Goal: Information Seeking & Learning: Stay updated

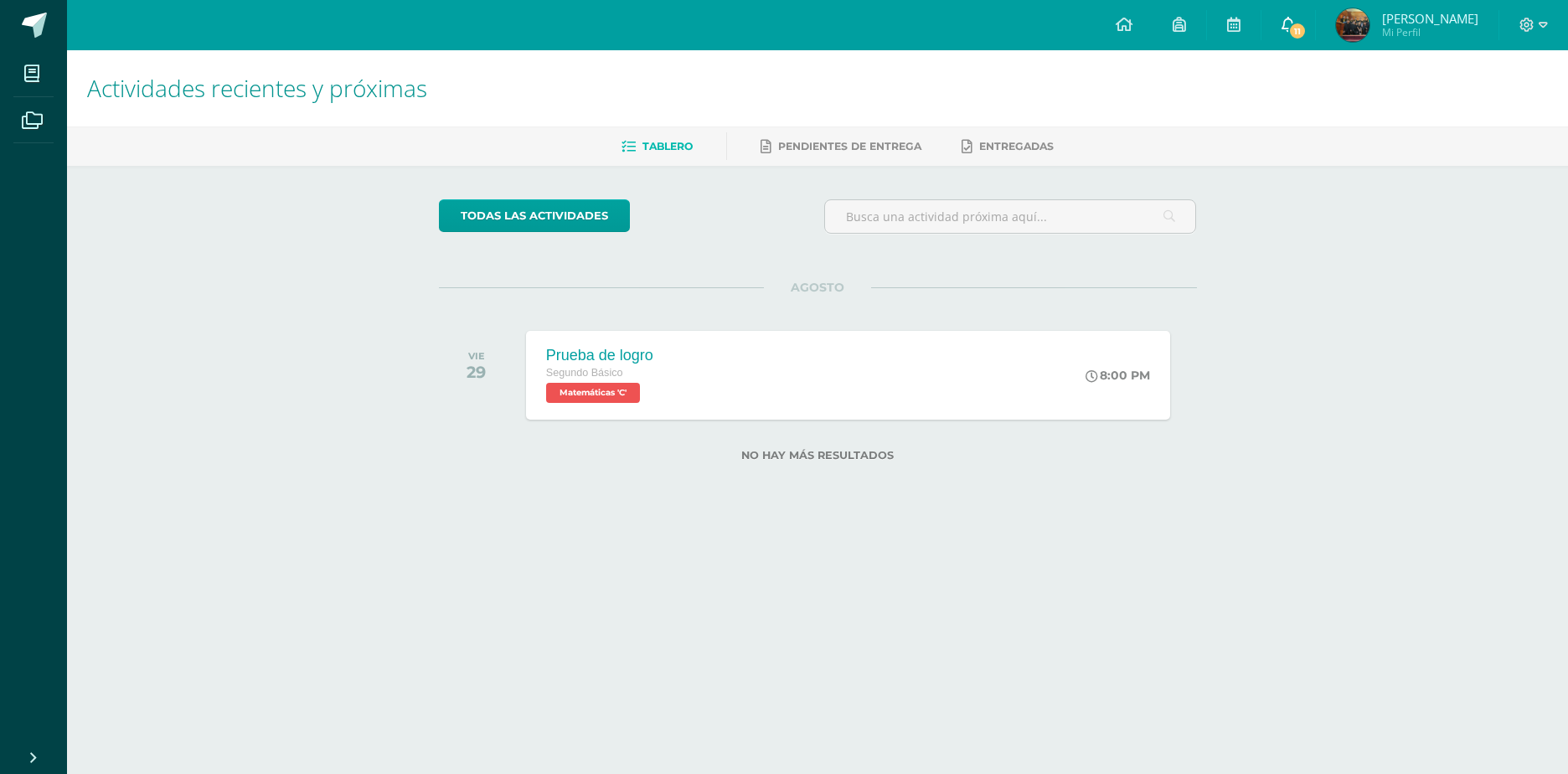
click at [1262, 18] on link "11" at bounding box center [1289, 25] width 54 height 50
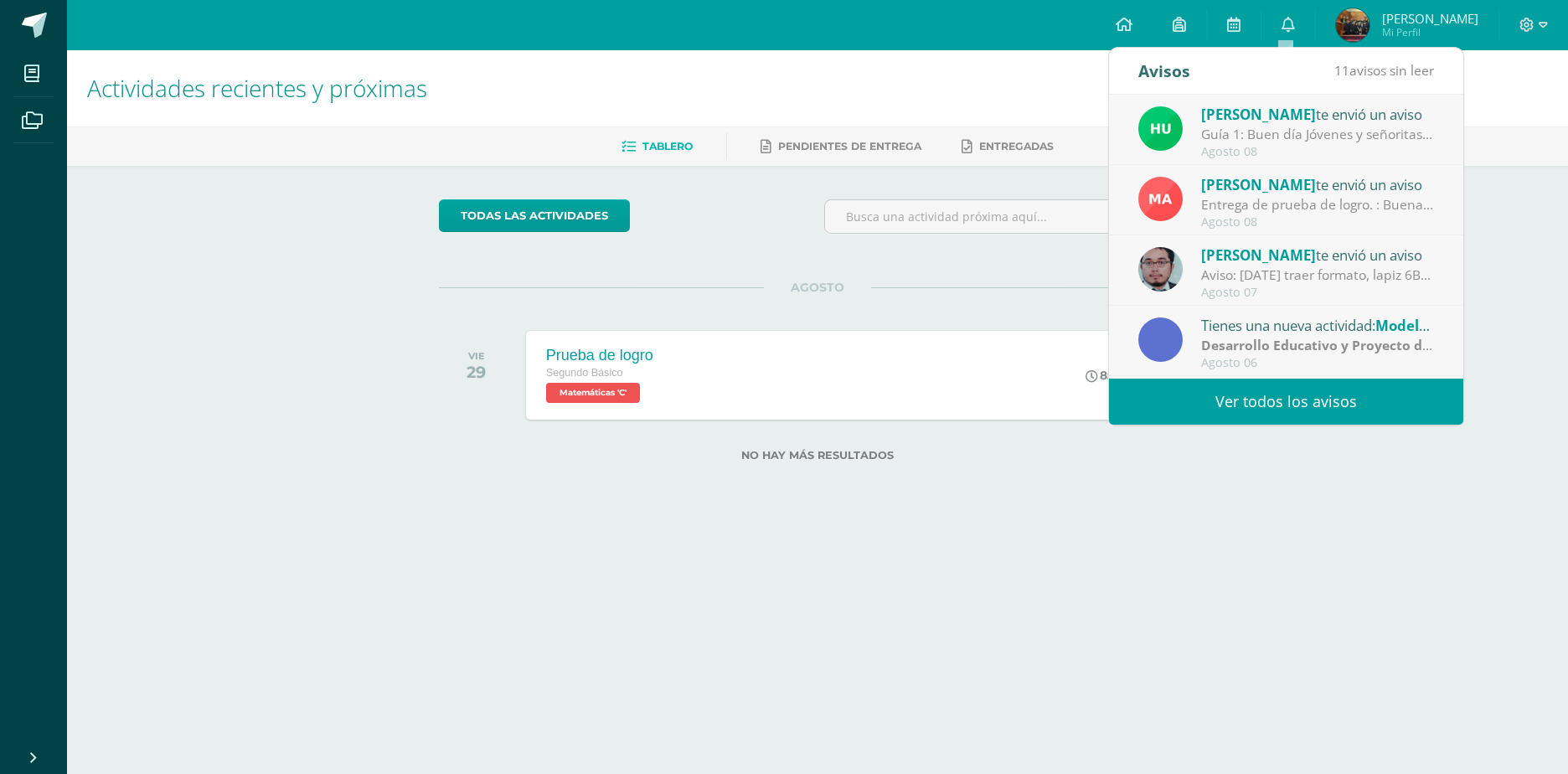
click at [1318, 119] on div "[PERSON_NAME] te envió un aviso" at bounding box center [1317, 114] width 233 height 22
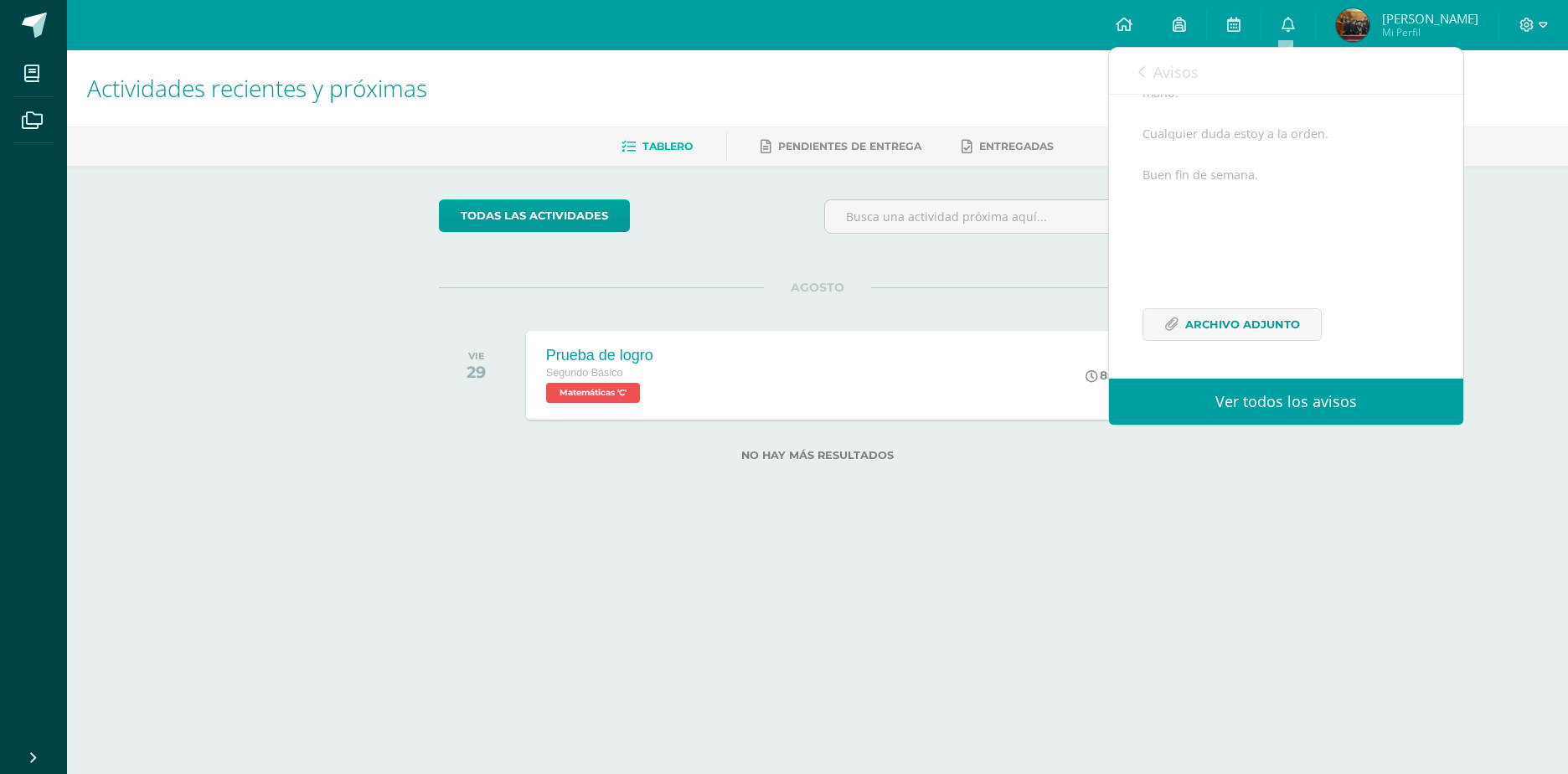
scroll to position [308, 0]
click at [1236, 318] on span "Archivo Adjunto" at bounding box center [1242, 325] width 115 height 31
click at [1142, 67] on icon at bounding box center [1141, 72] width 6 height 13
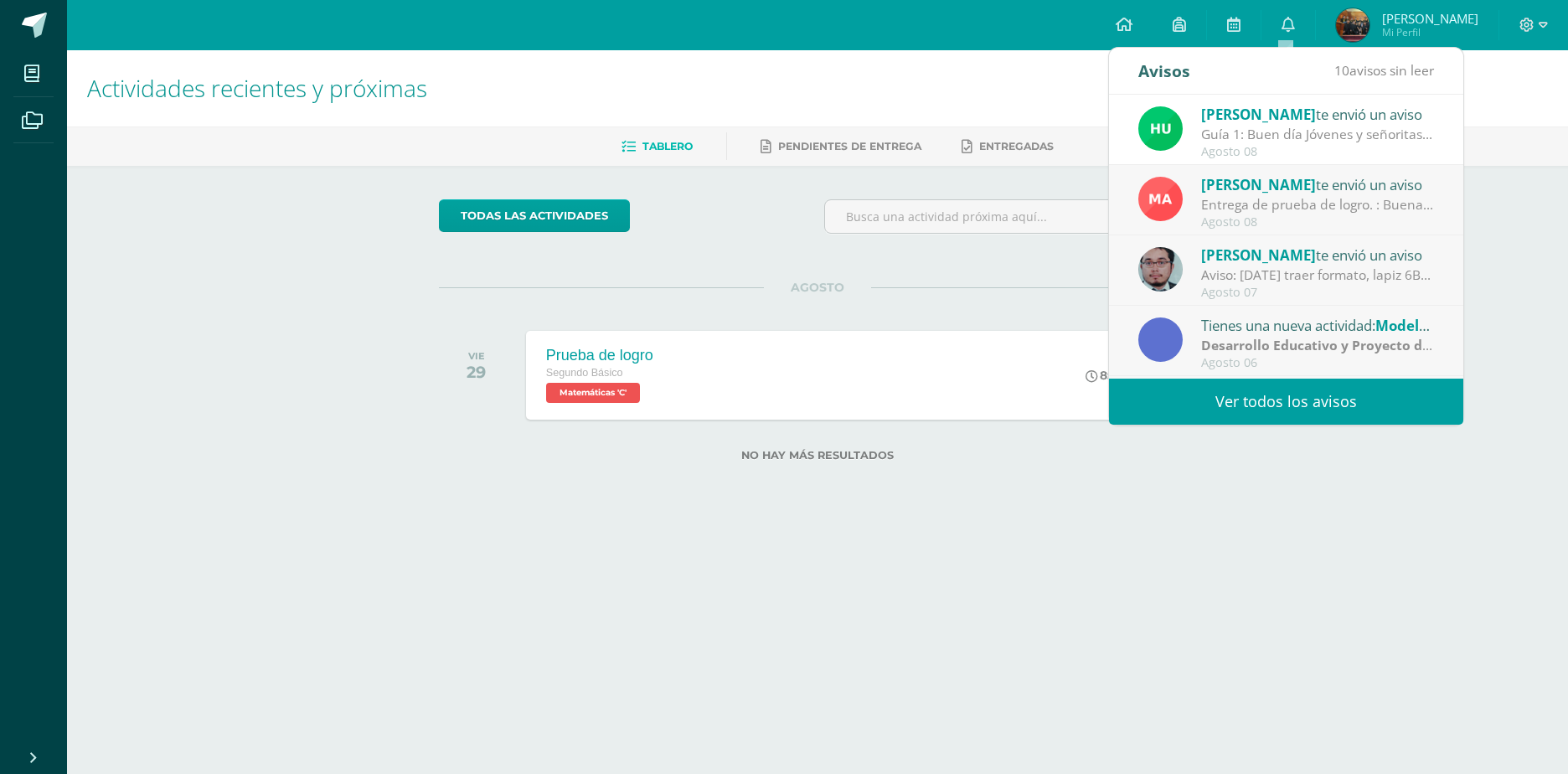
click at [1241, 196] on div "Entrega de prueba de logro. : Buenas tardes, estimados estudiantes y padres de …" at bounding box center [1317, 204] width 233 height 19
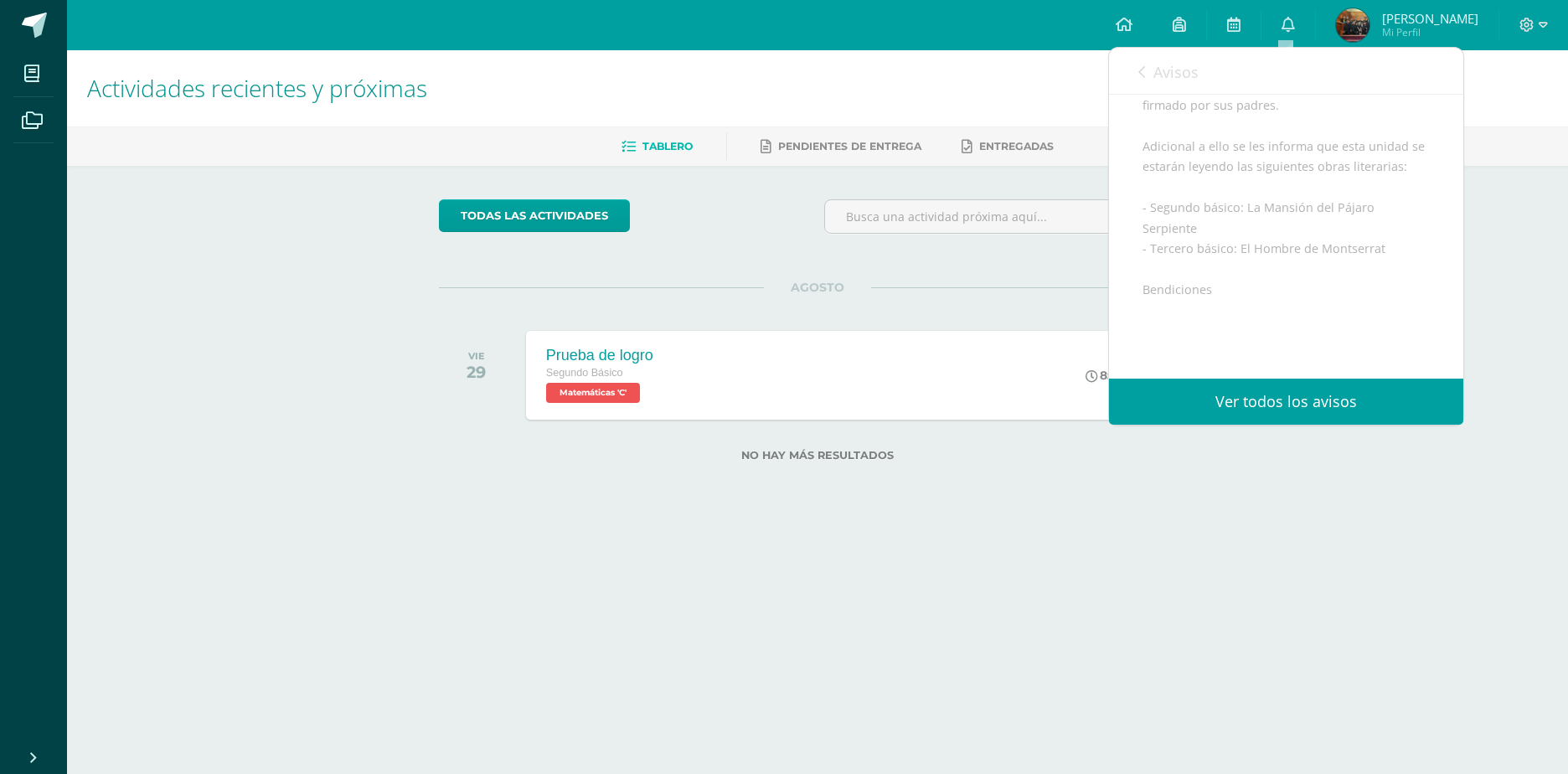
click at [1143, 64] on link "Avisos" at bounding box center [1167, 72] width 60 height 48
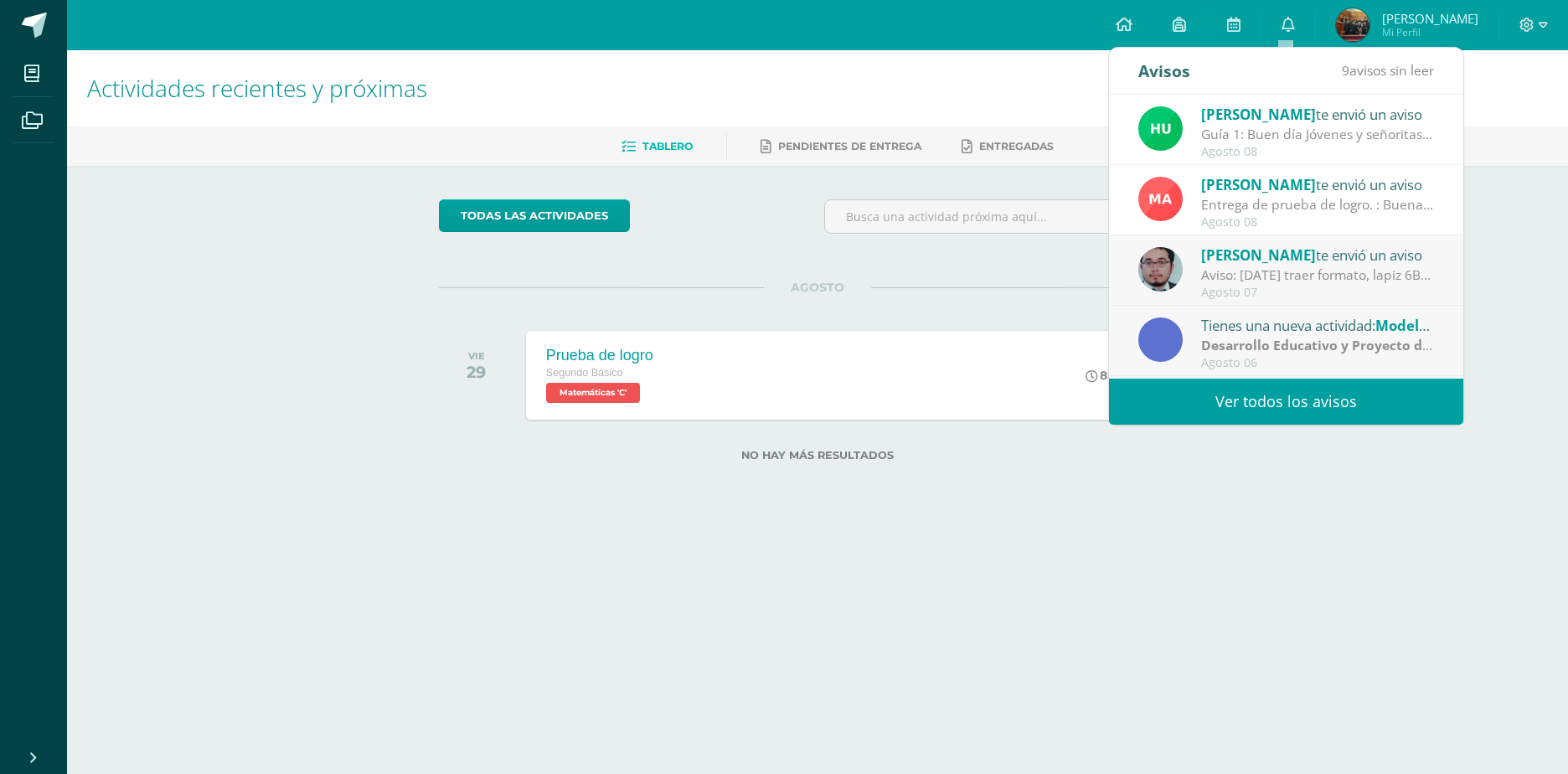
click at [1320, 252] on div "[PERSON_NAME] te envió un aviso" at bounding box center [1317, 254] width 233 height 22
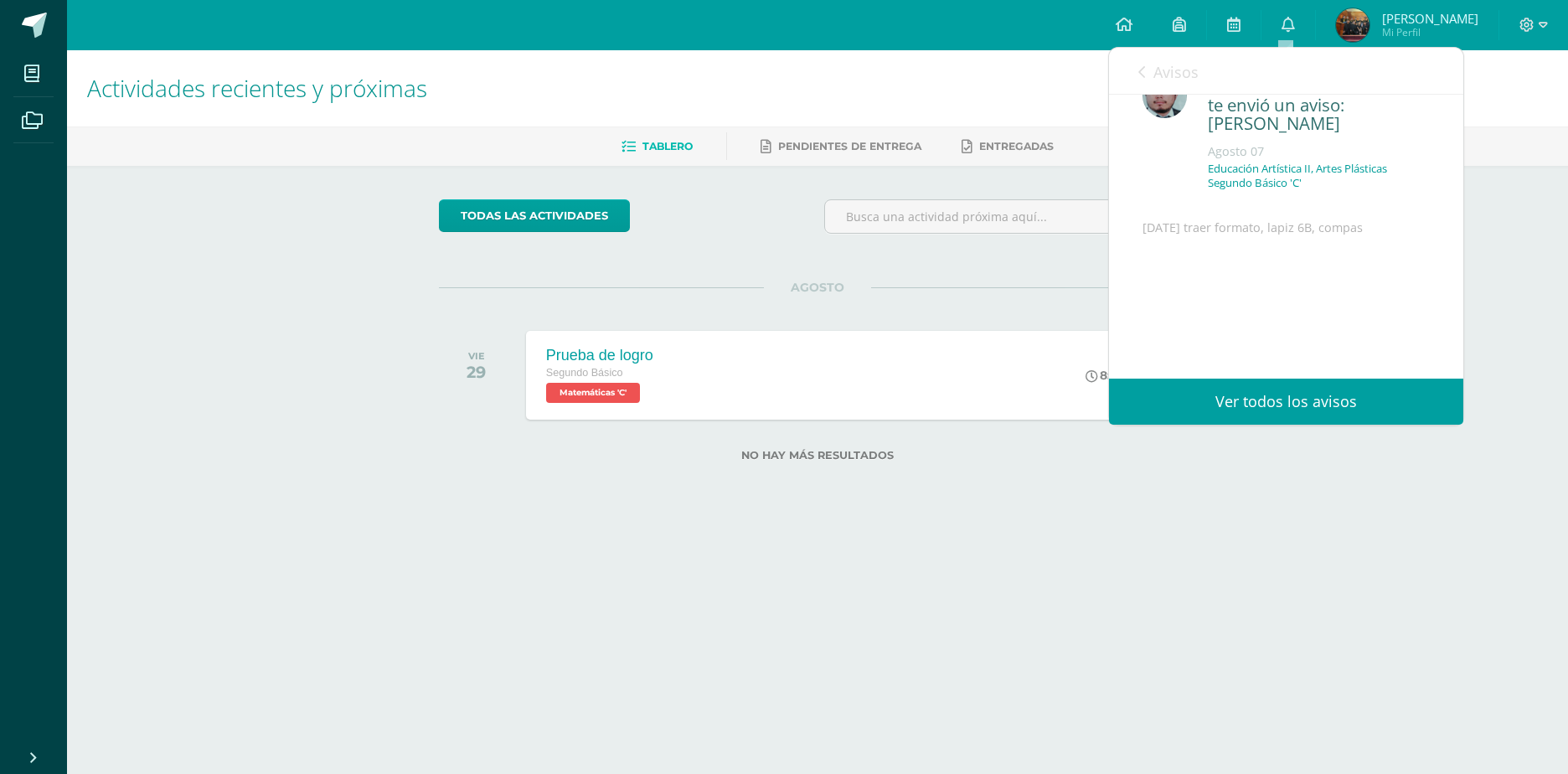
scroll to position [0, 0]
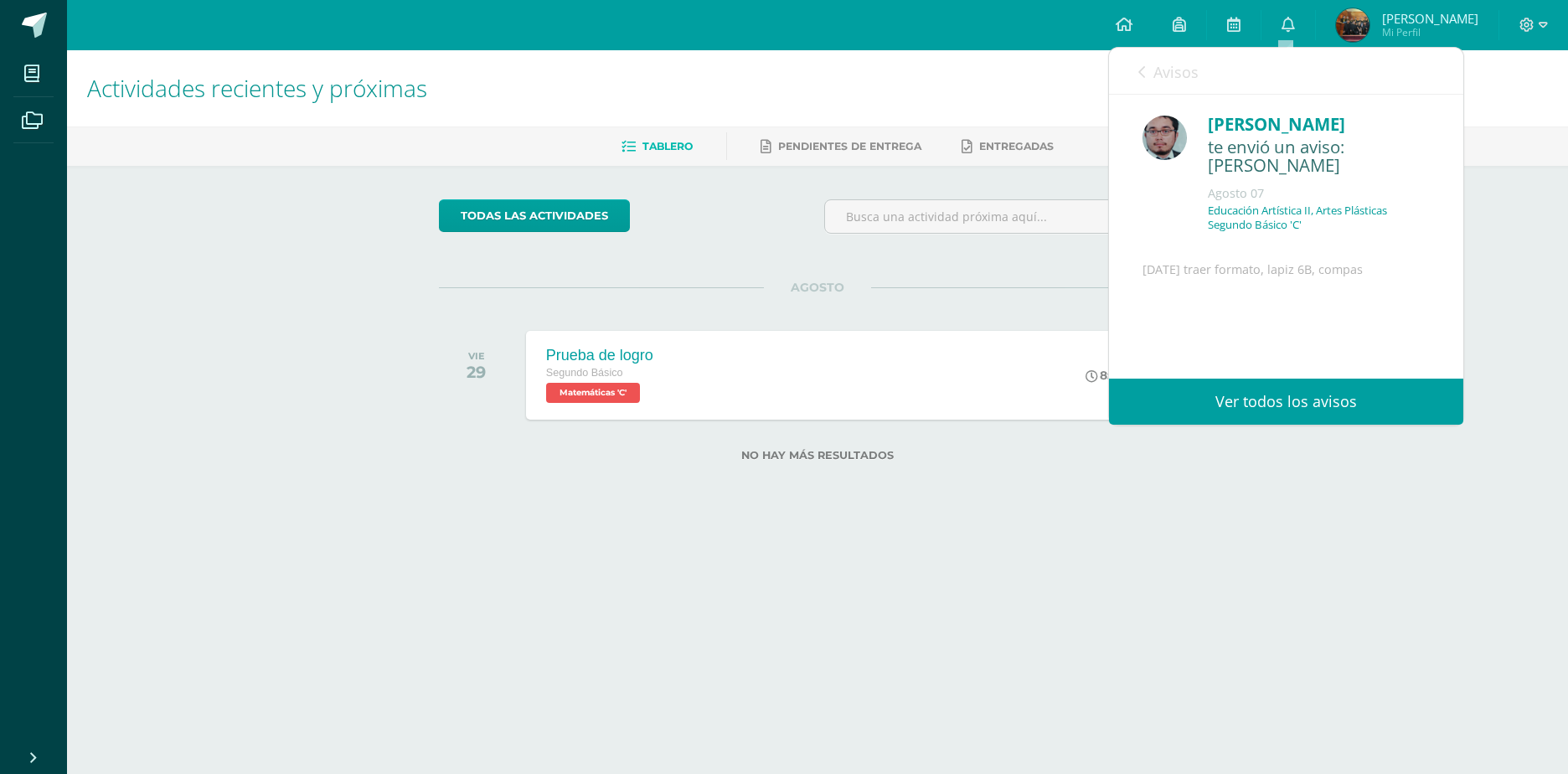
click at [1145, 72] on icon at bounding box center [1141, 72] width 6 height 13
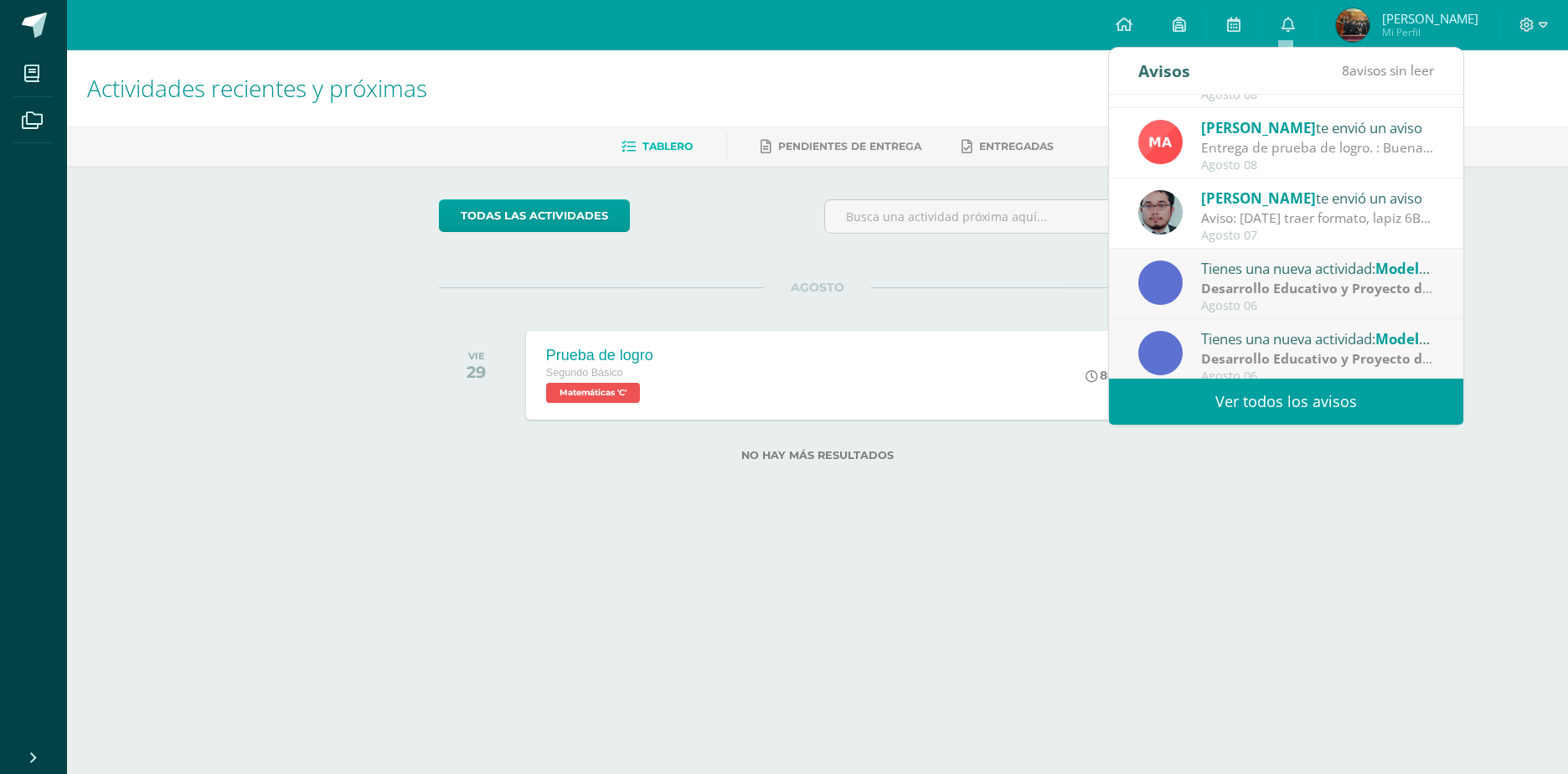
scroll to position [84, 0]
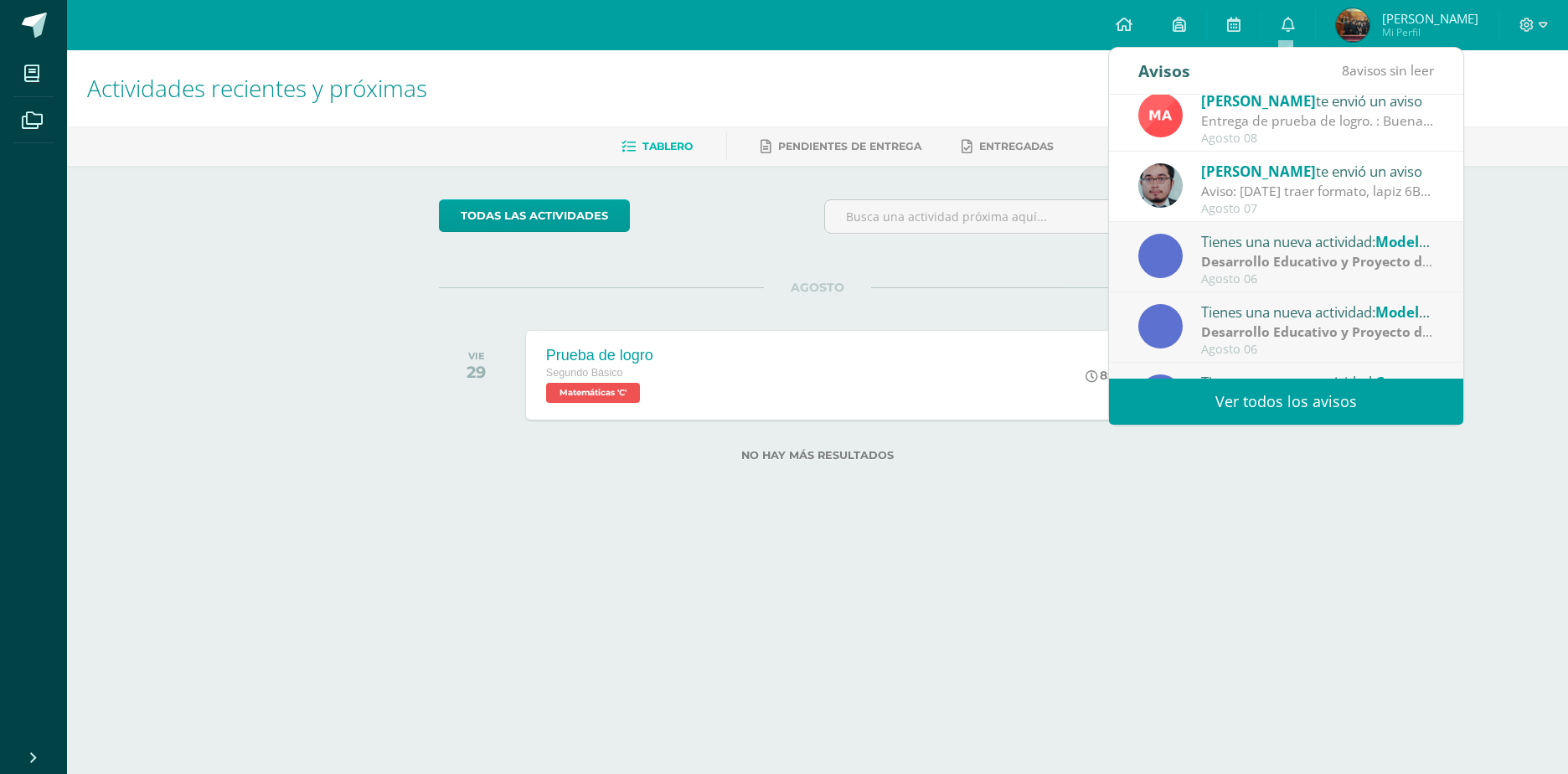
click at [1303, 267] on strong "Desarrollo Educativo y Proyecto de Vida" at bounding box center [1331, 262] width 261 height 18
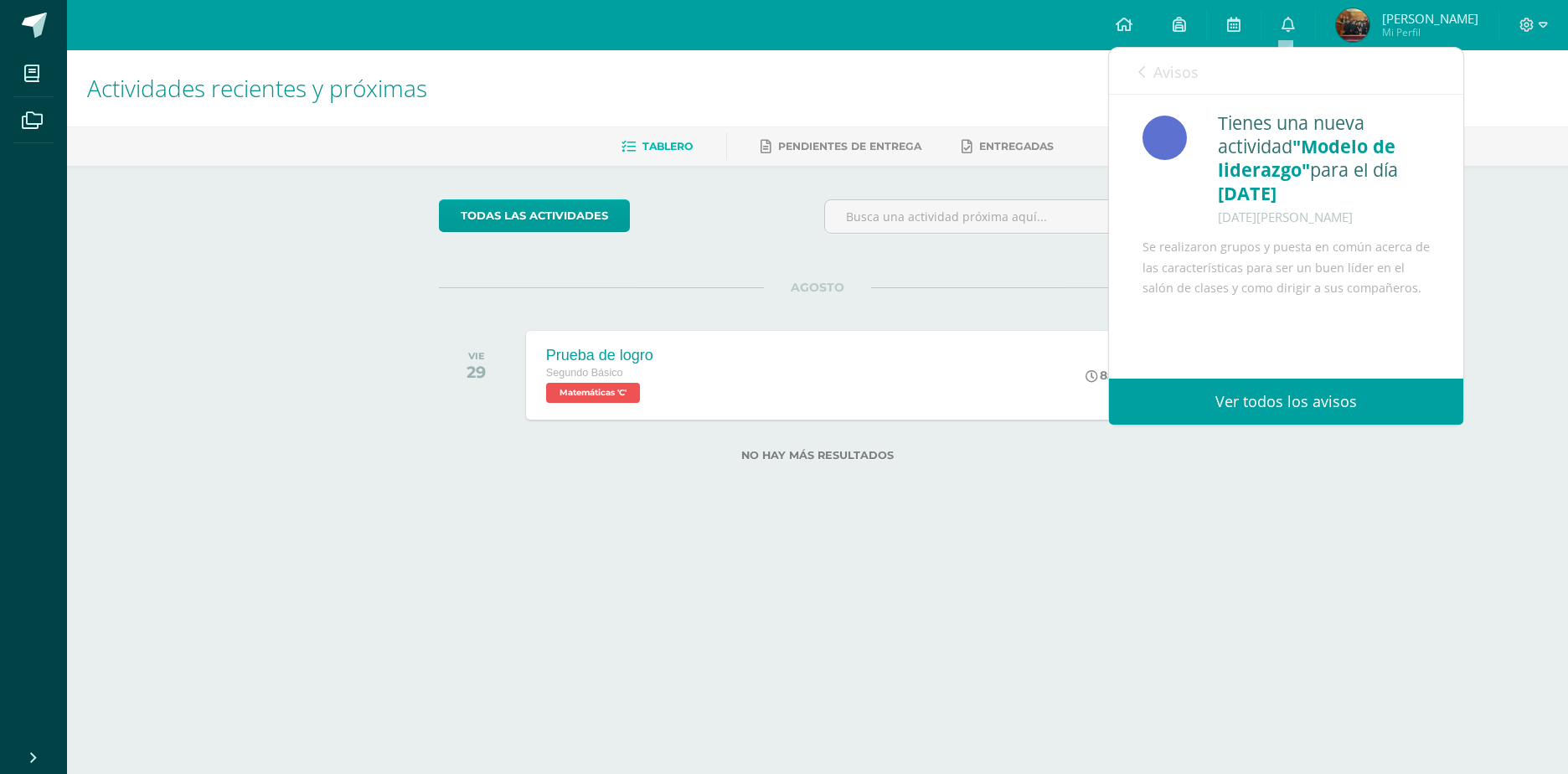
click at [1180, 84] on link "Avisos" at bounding box center [1167, 72] width 60 height 48
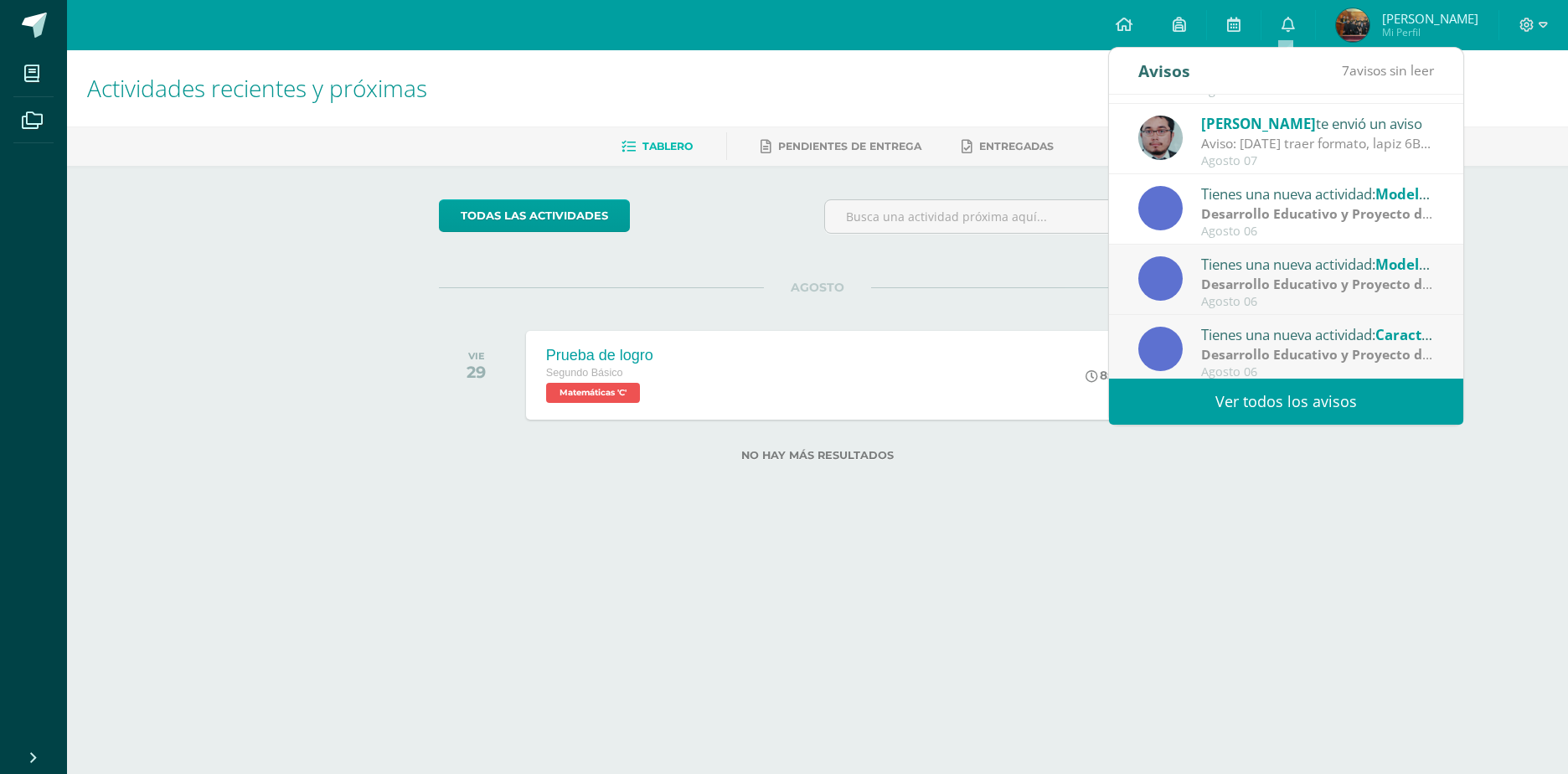
scroll to position [167, 0]
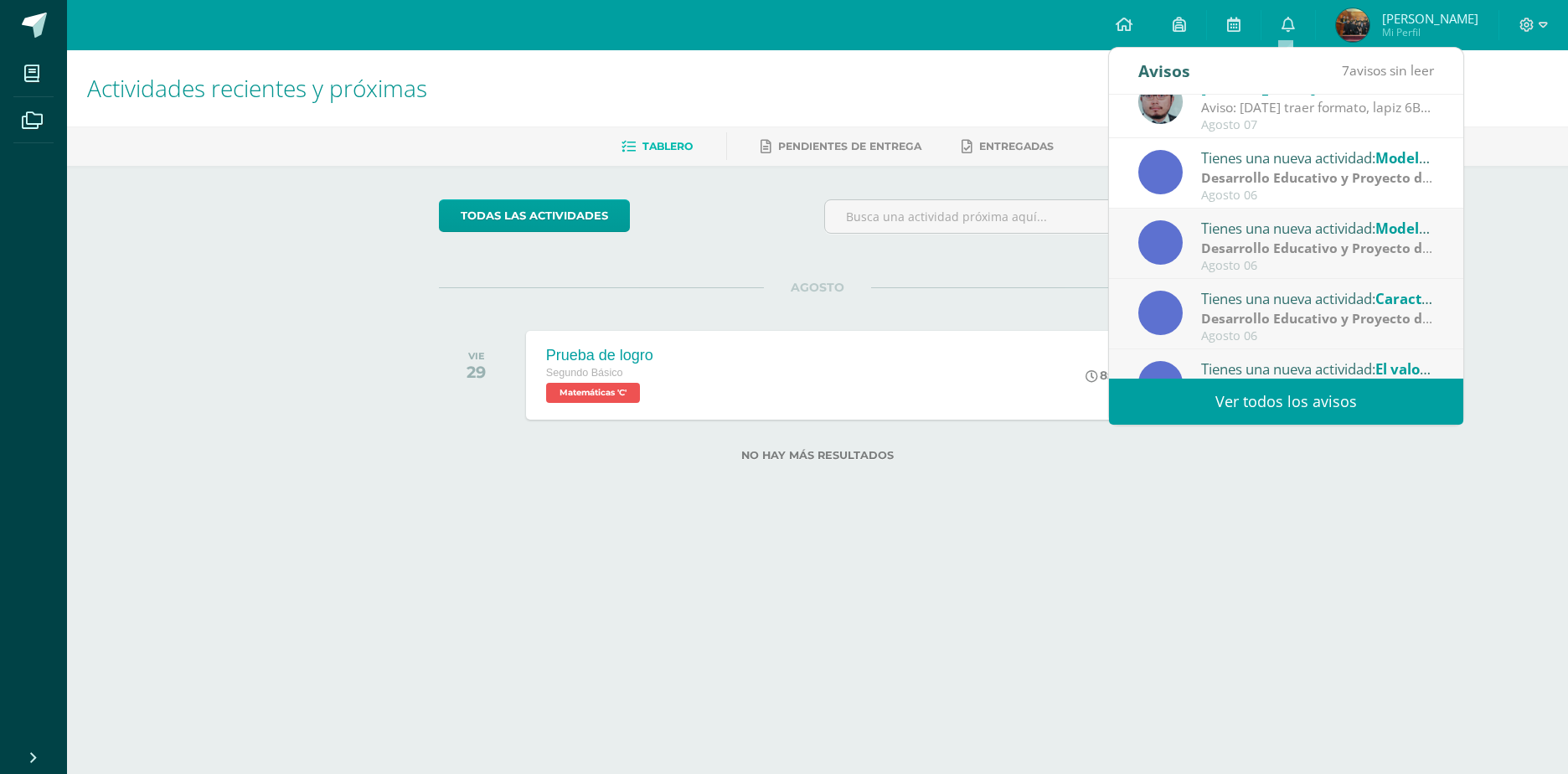
click at [1315, 218] on div "Tienes una nueva actividad: Modelo de liderazgo." at bounding box center [1317, 228] width 233 height 22
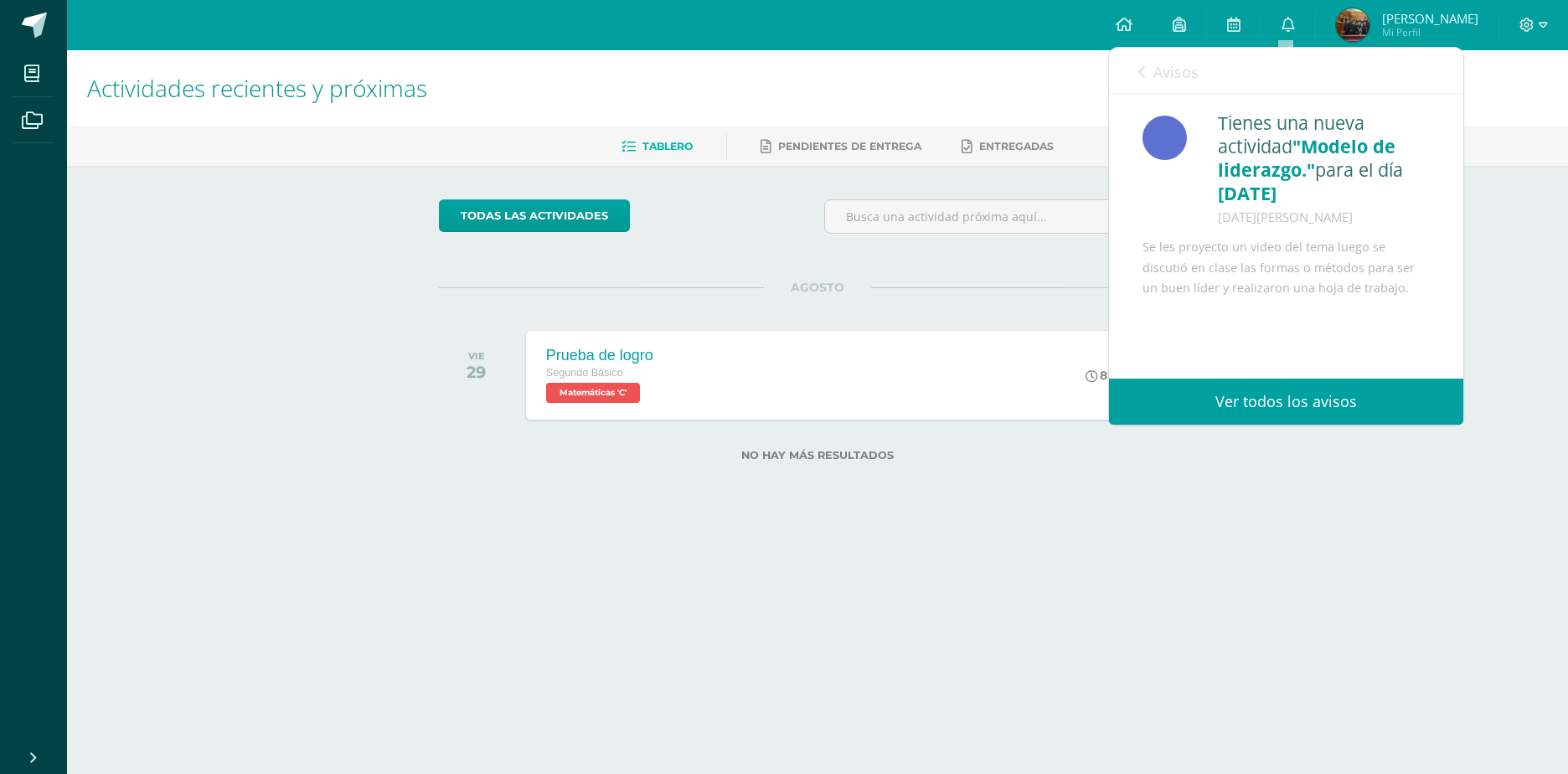
click at [1165, 66] on span "Avisos" at bounding box center [1176, 72] width 45 height 20
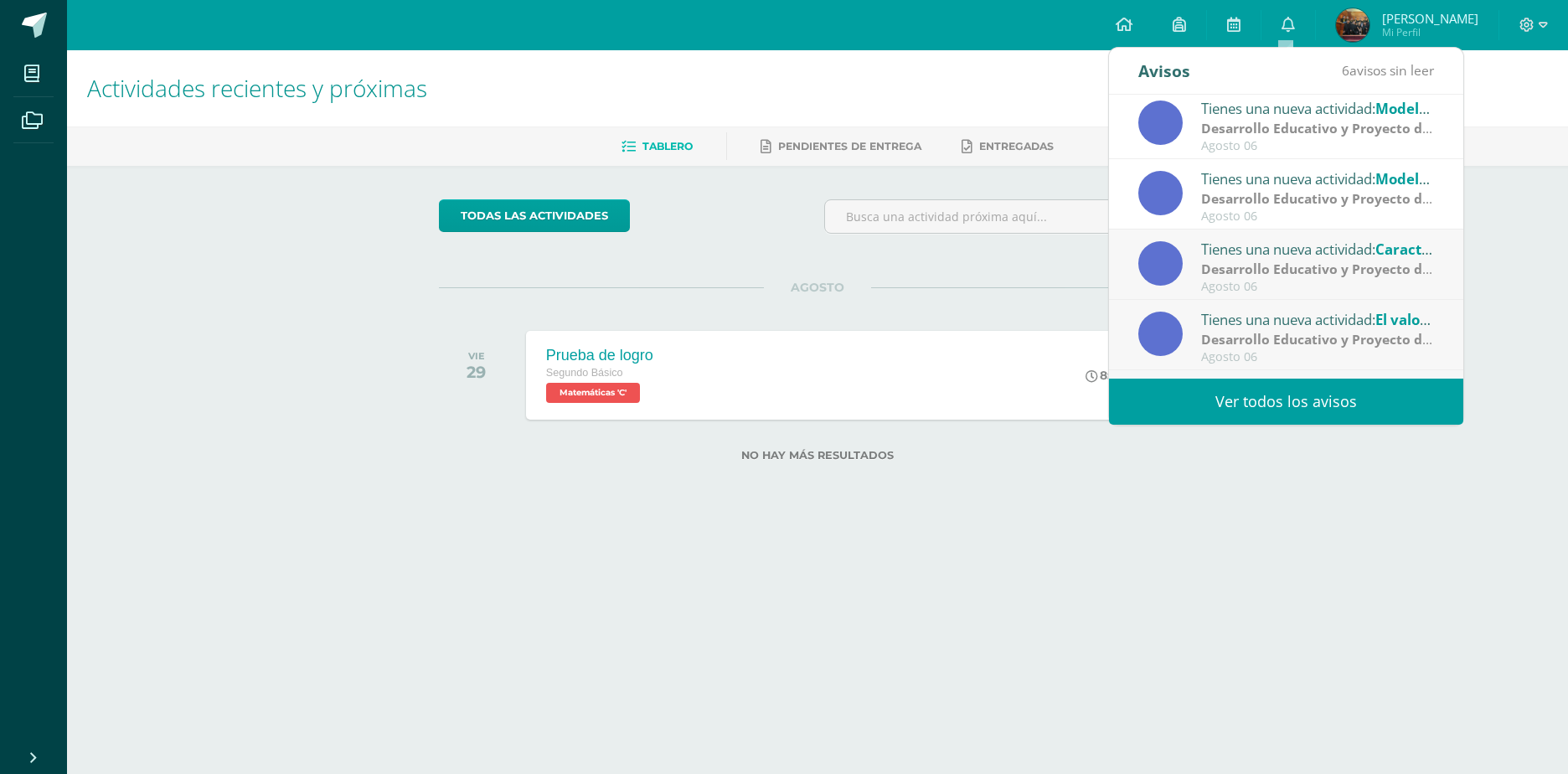
scroll to position [252, 0]
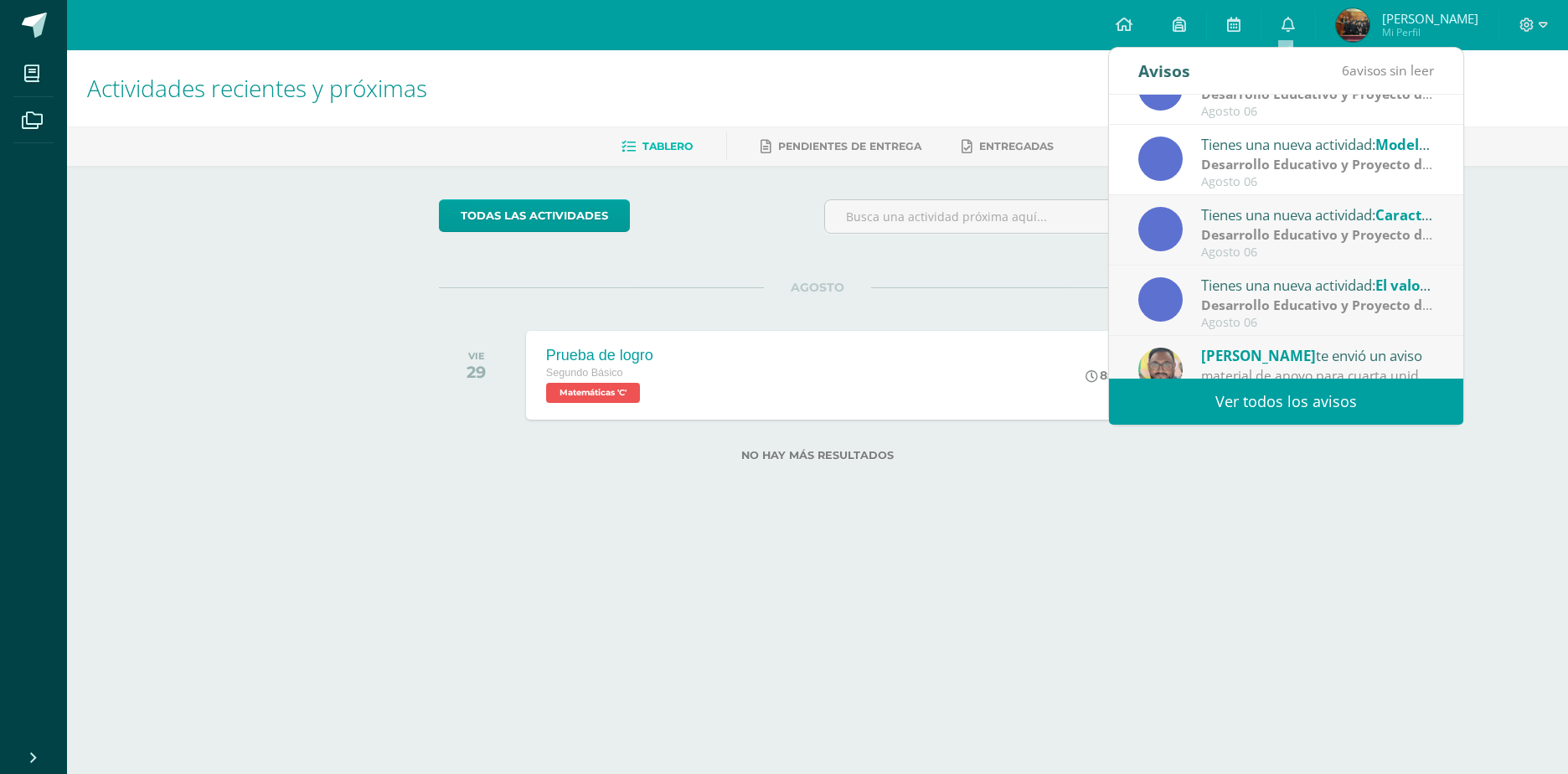
click at [1318, 213] on div "Tienes una nueva actividad: Características de un líder" at bounding box center [1317, 215] width 233 height 22
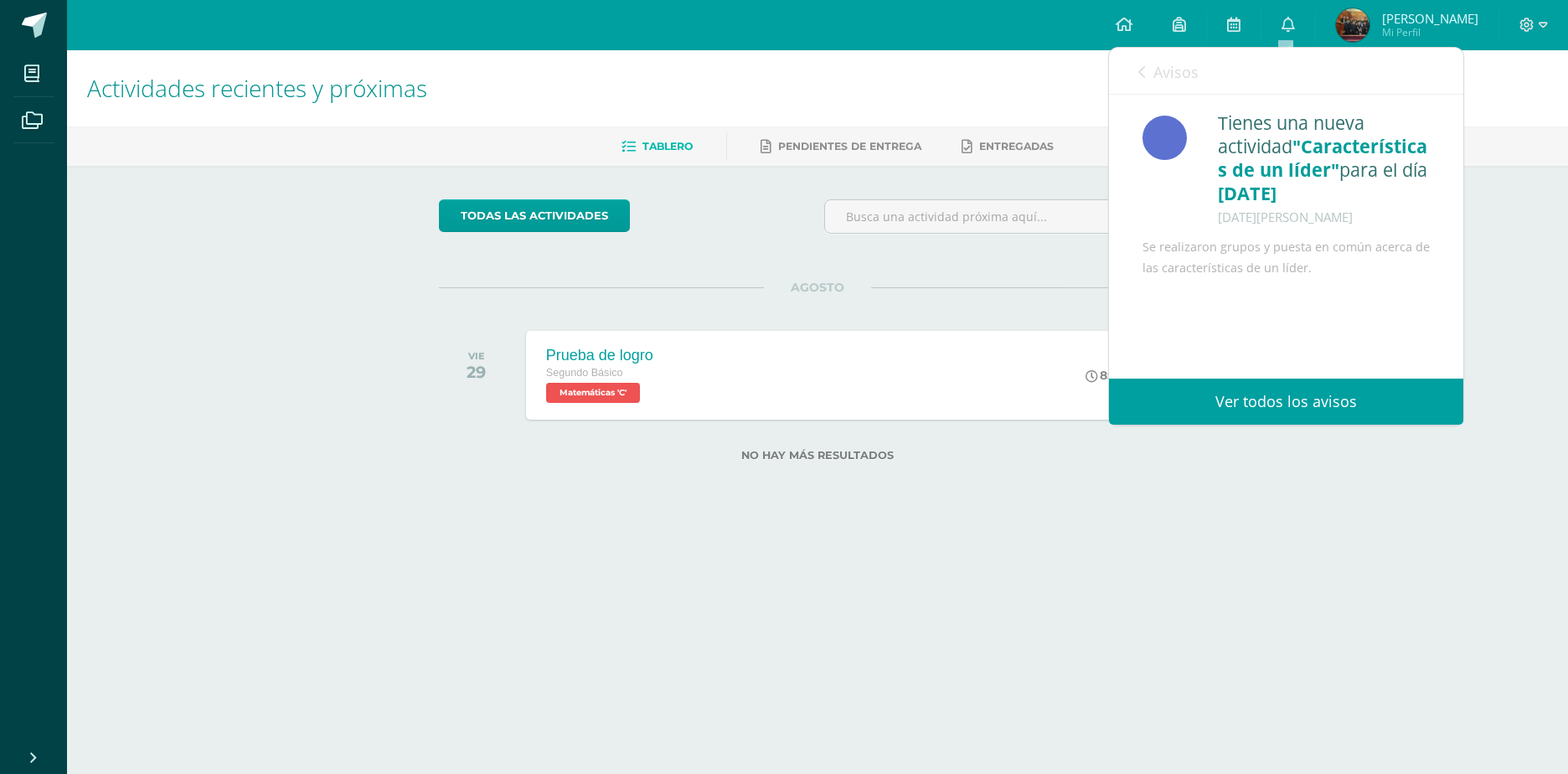
click at [1175, 67] on span "Avisos" at bounding box center [1176, 72] width 45 height 20
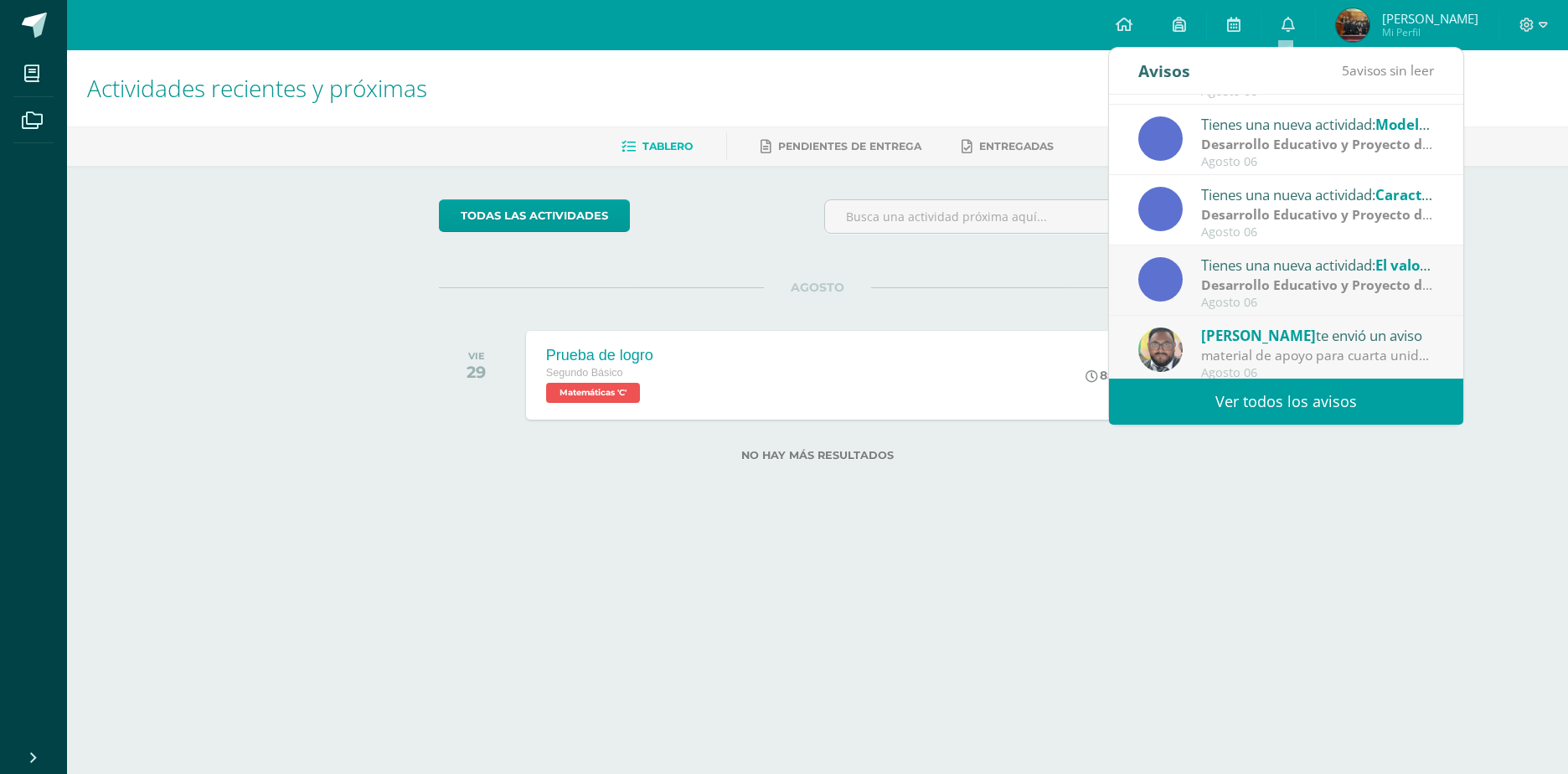
scroll to position [279, 0]
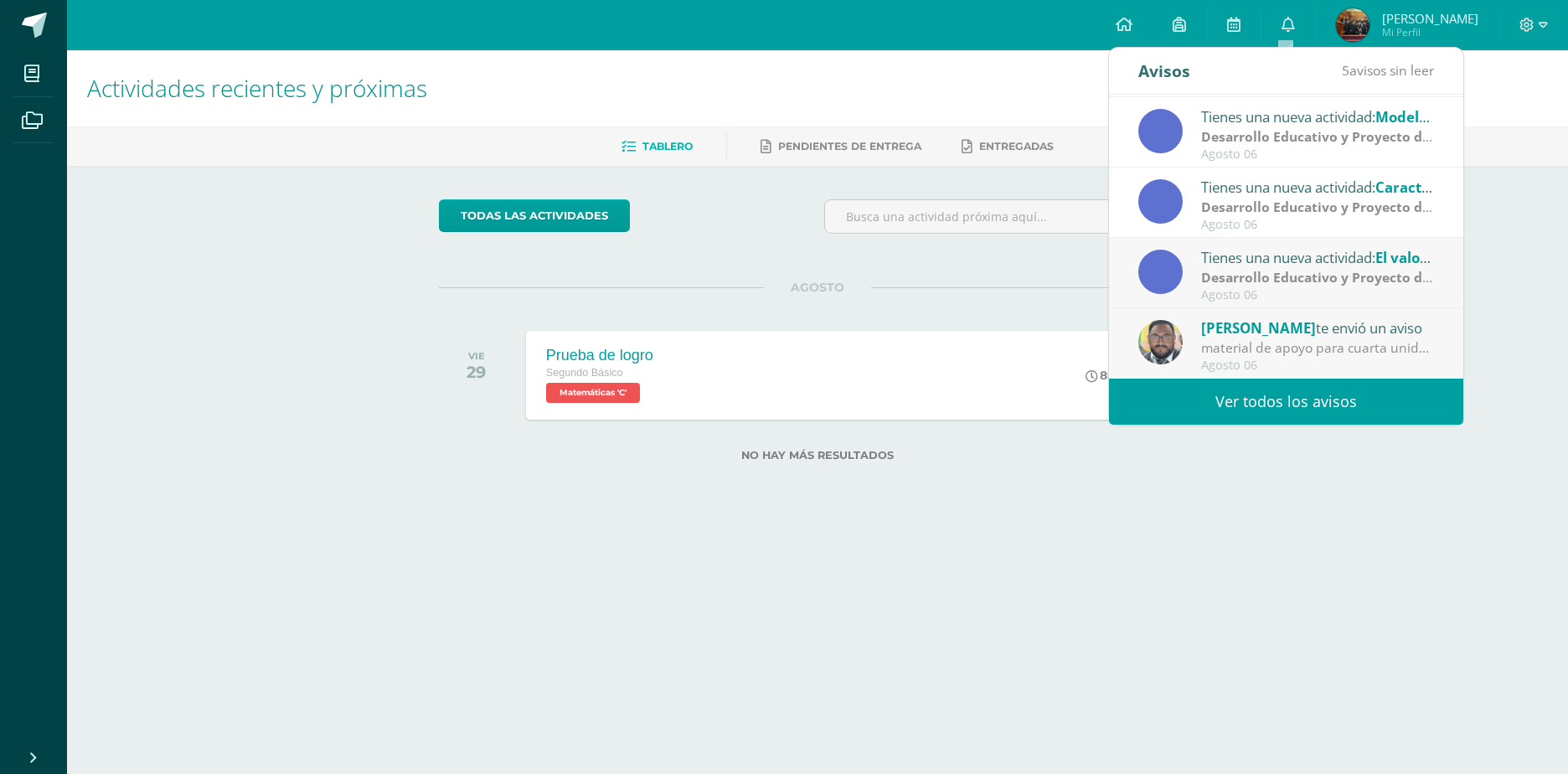
click at [1330, 261] on div "Tienes una nueva actividad: El valor de la responsabilidad" at bounding box center [1317, 257] width 233 height 22
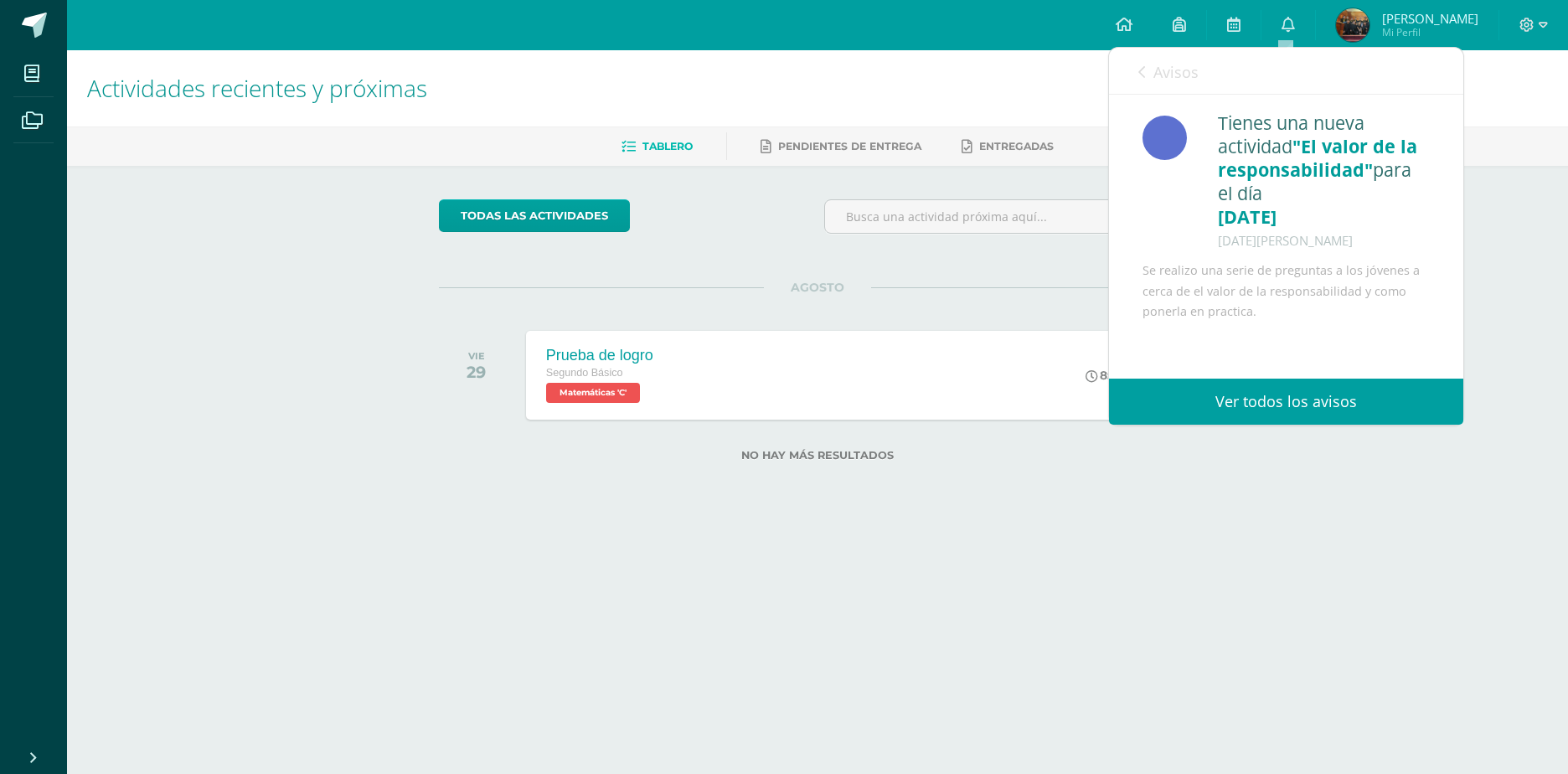
click at [1186, 68] on span "Avisos" at bounding box center [1176, 72] width 45 height 20
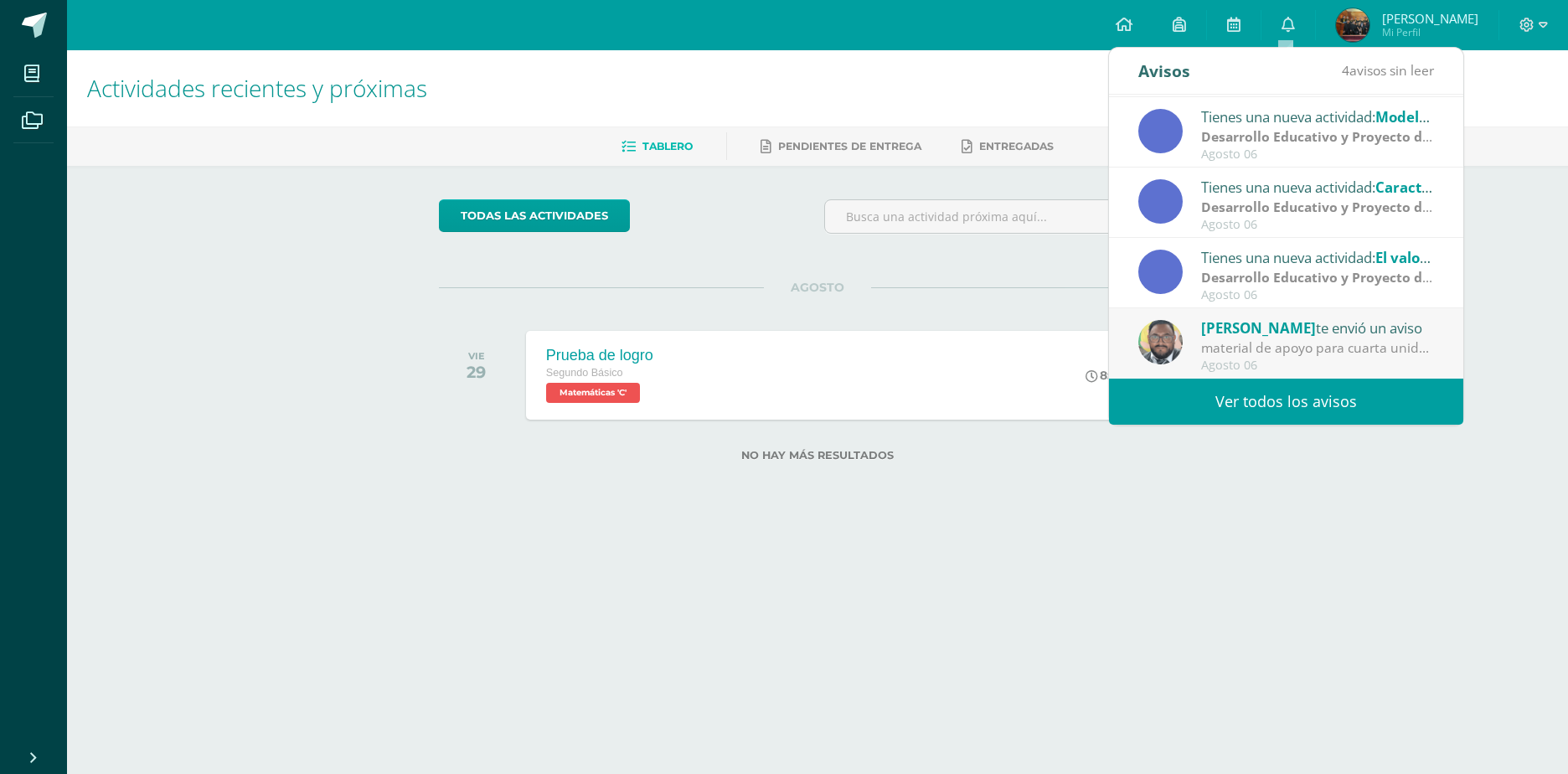
click at [1341, 341] on div "material de apoyo para cuarta unidad : descargar material de apoyo y leer" at bounding box center [1317, 348] width 233 height 19
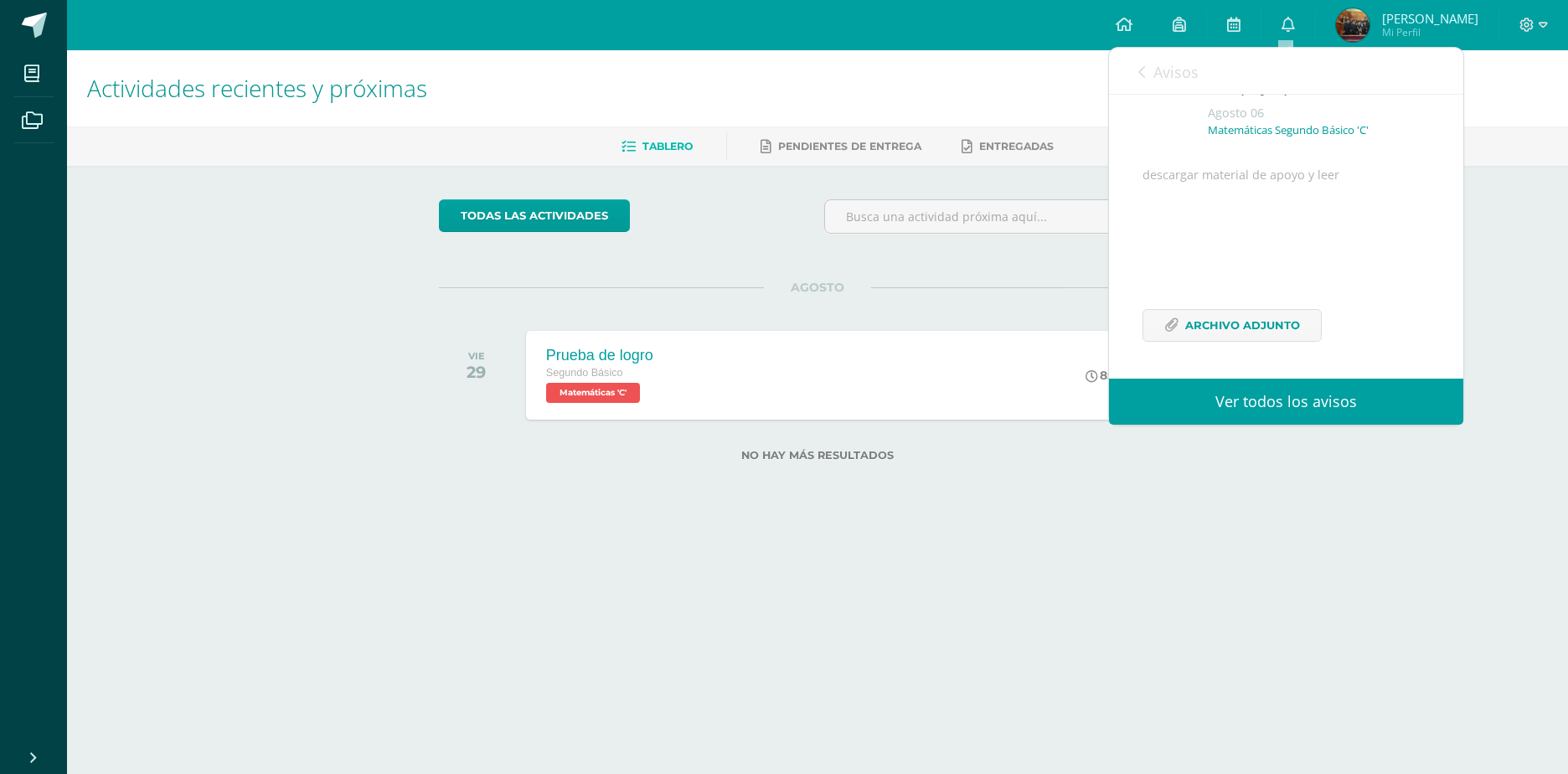
scroll to position [121, 0]
click at [1294, 318] on span "Archivo Adjunto" at bounding box center [1242, 326] width 115 height 31
click at [1182, 81] on span "Avisos" at bounding box center [1176, 72] width 45 height 20
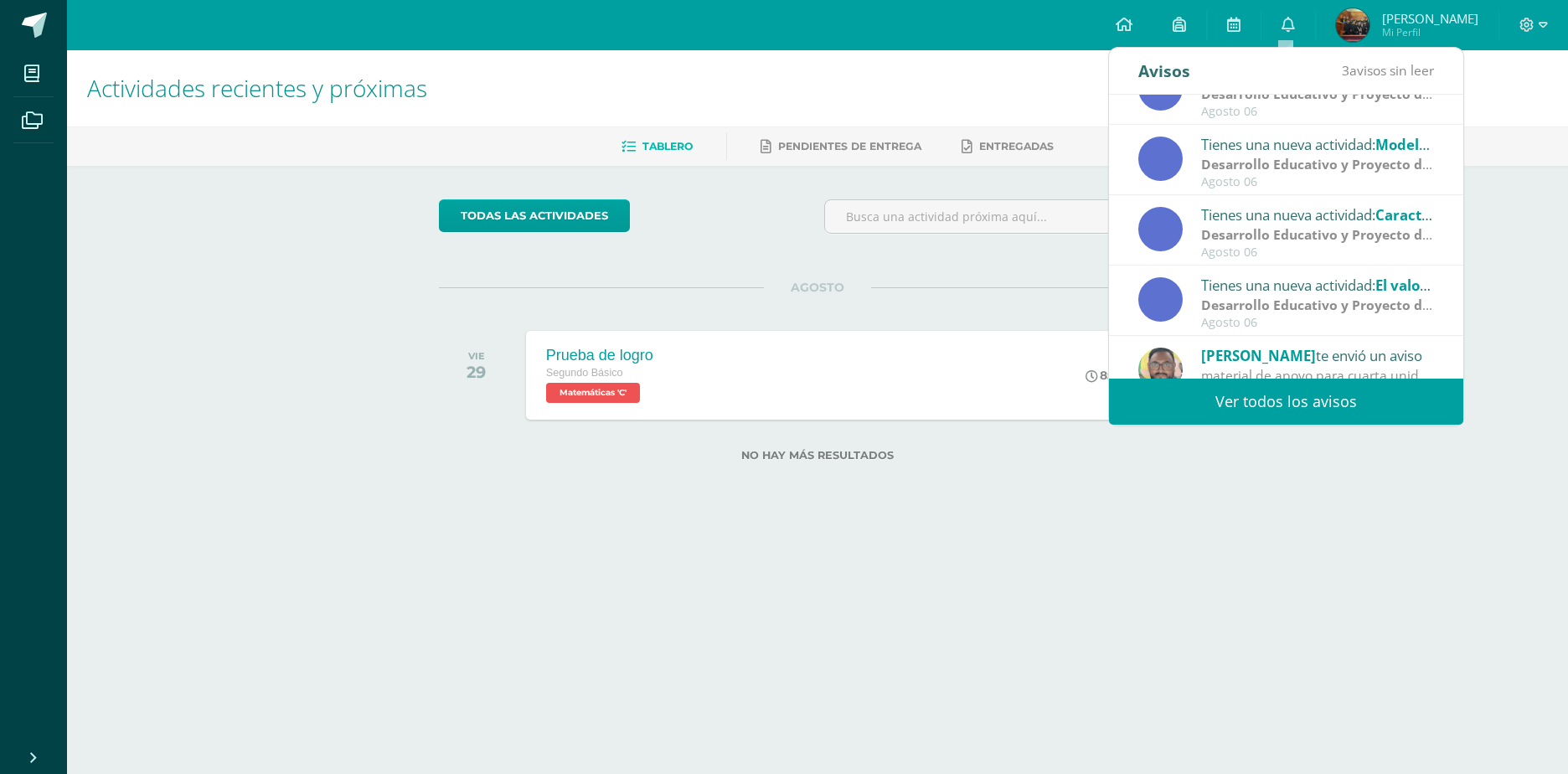
scroll to position [279, 0]
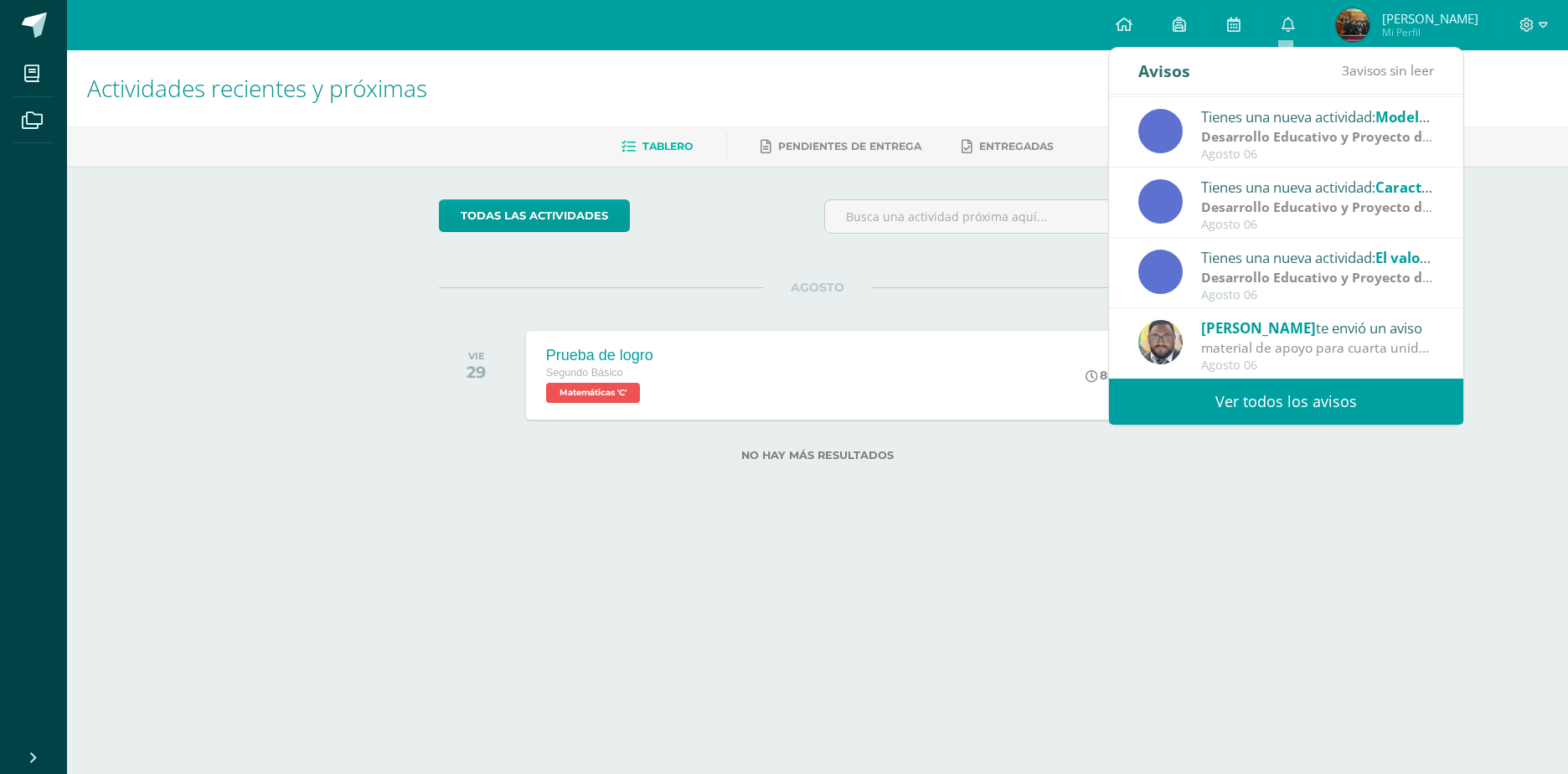
click at [1284, 380] on link "Ver todos los avisos" at bounding box center [1286, 401] width 354 height 46
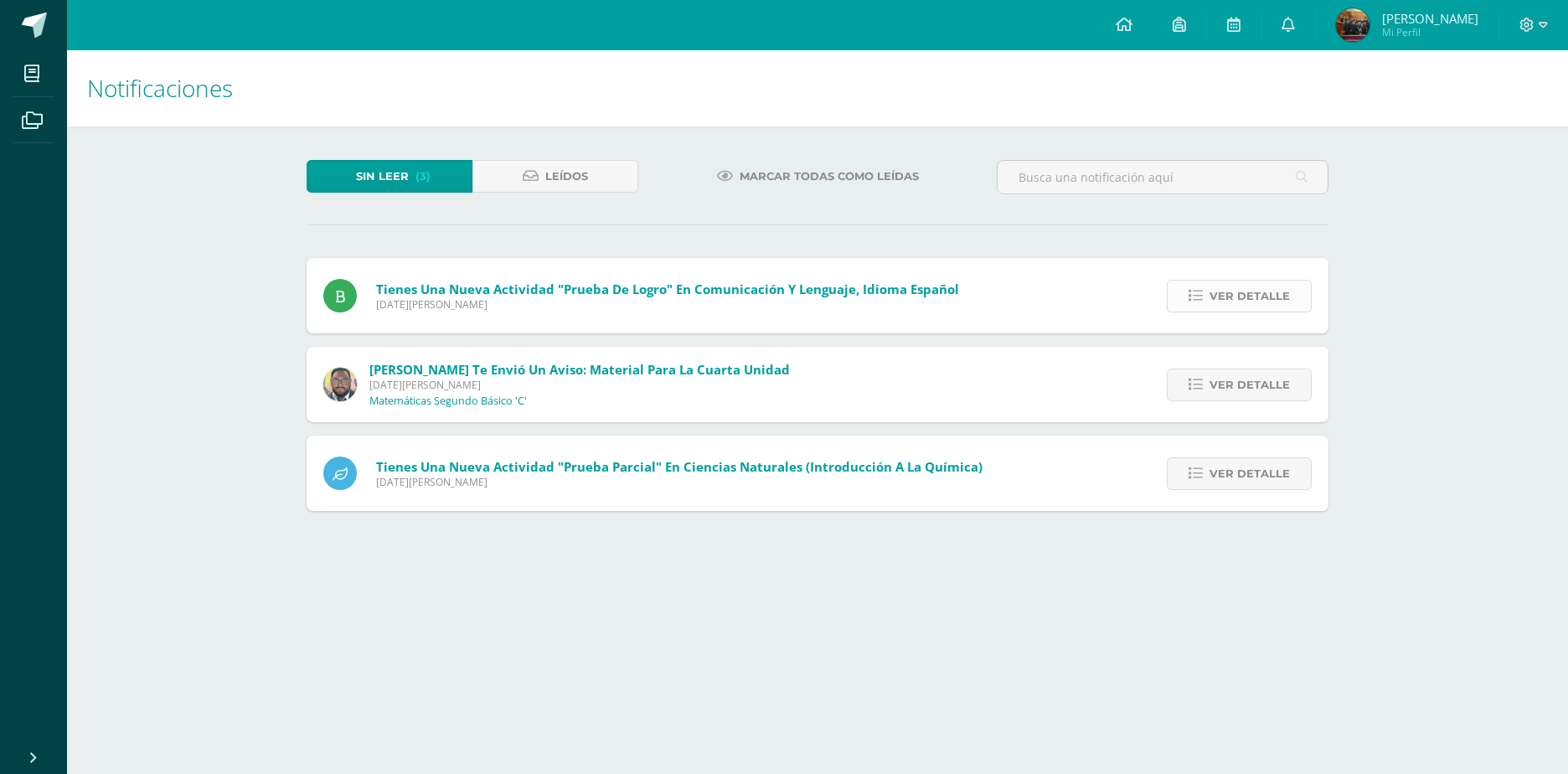
click at [1237, 294] on span "Ver detalle" at bounding box center [1249, 296] width 80 height 31
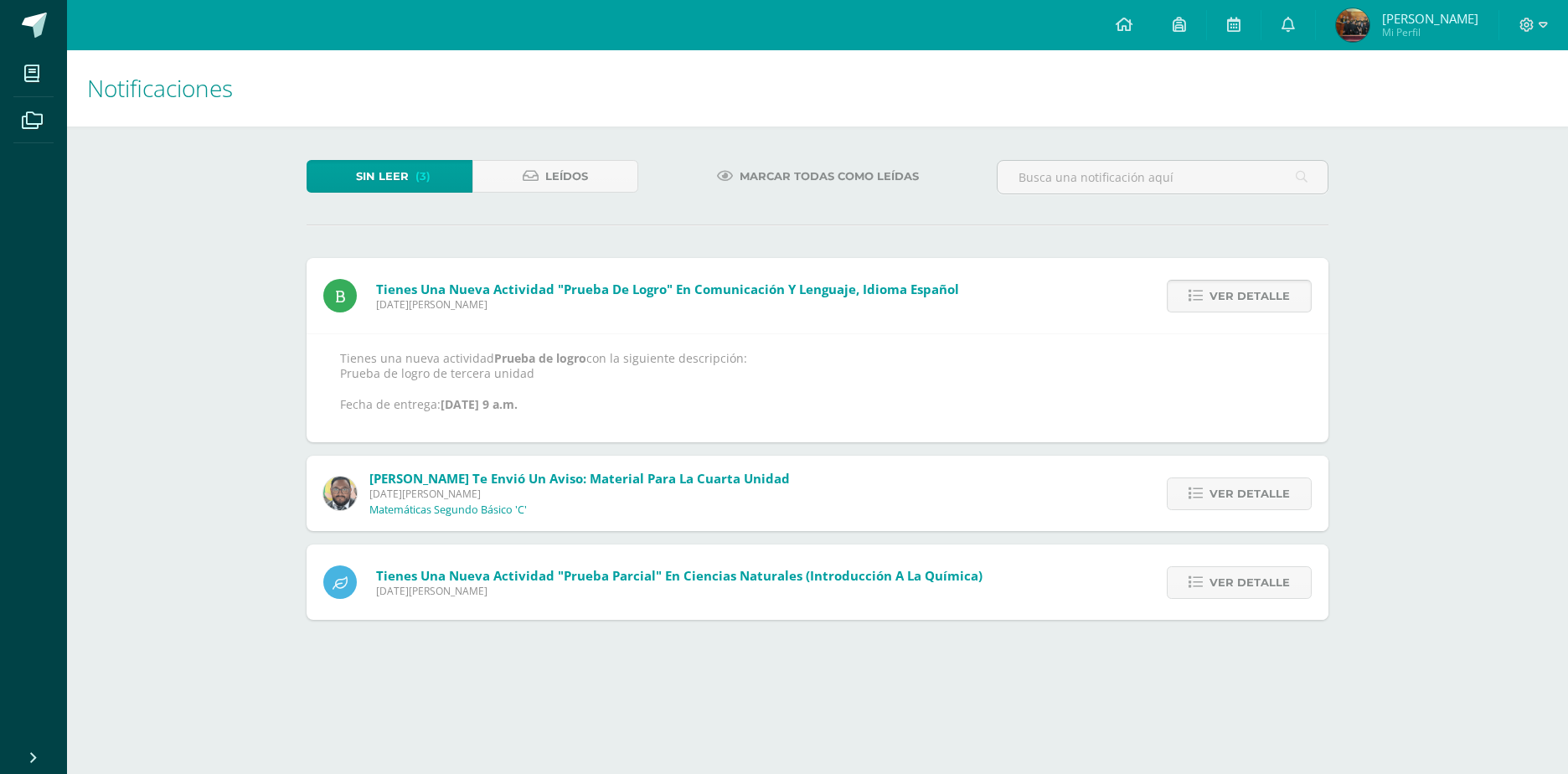
click at [1233, 290] on span "Ver detalle" at bounding box center [1249, 296] width 80 height 31
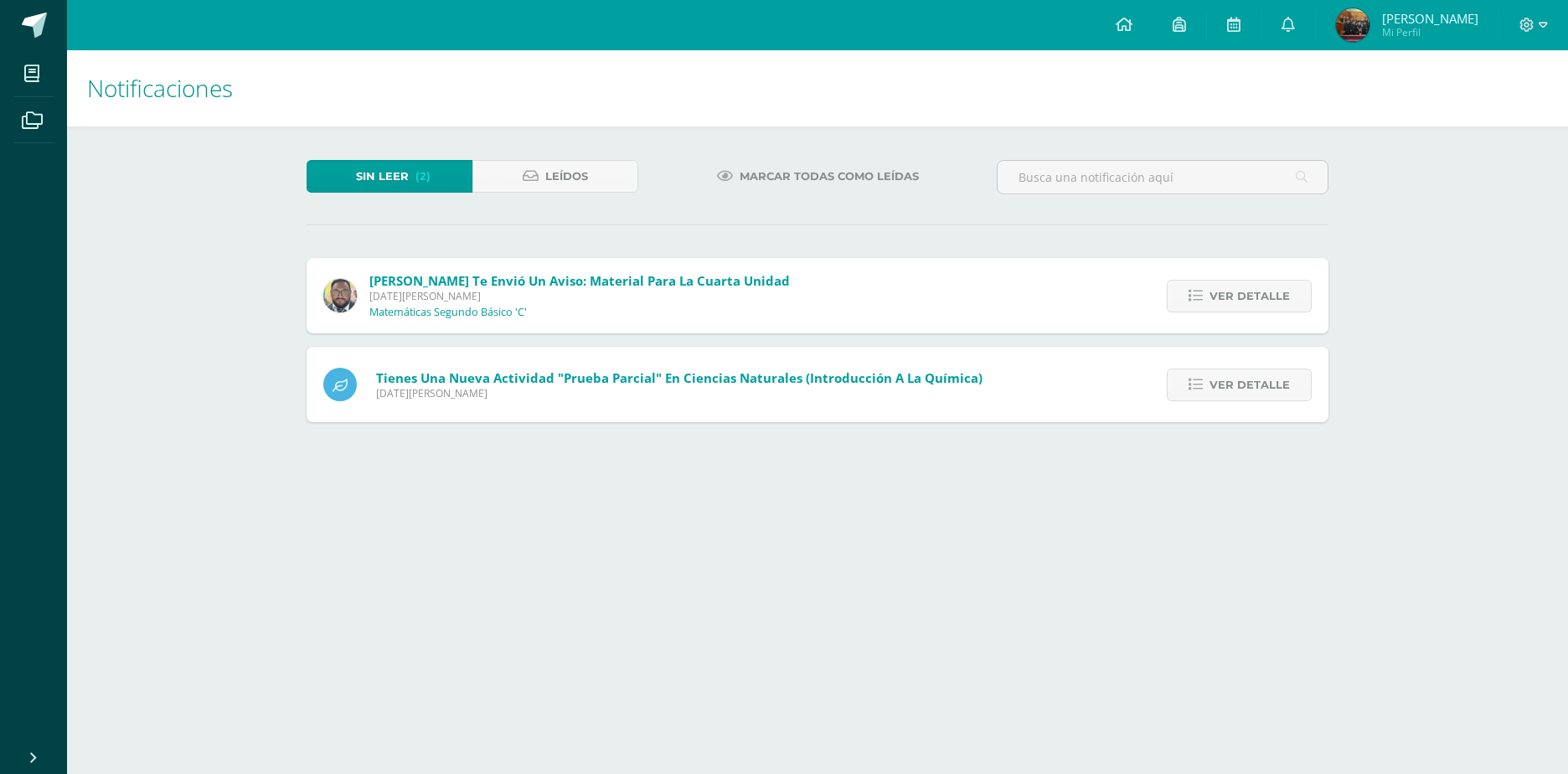
click at [1233, 290] on span "Ver detalle" at bounding box center [1249, 296] width 80 height 31
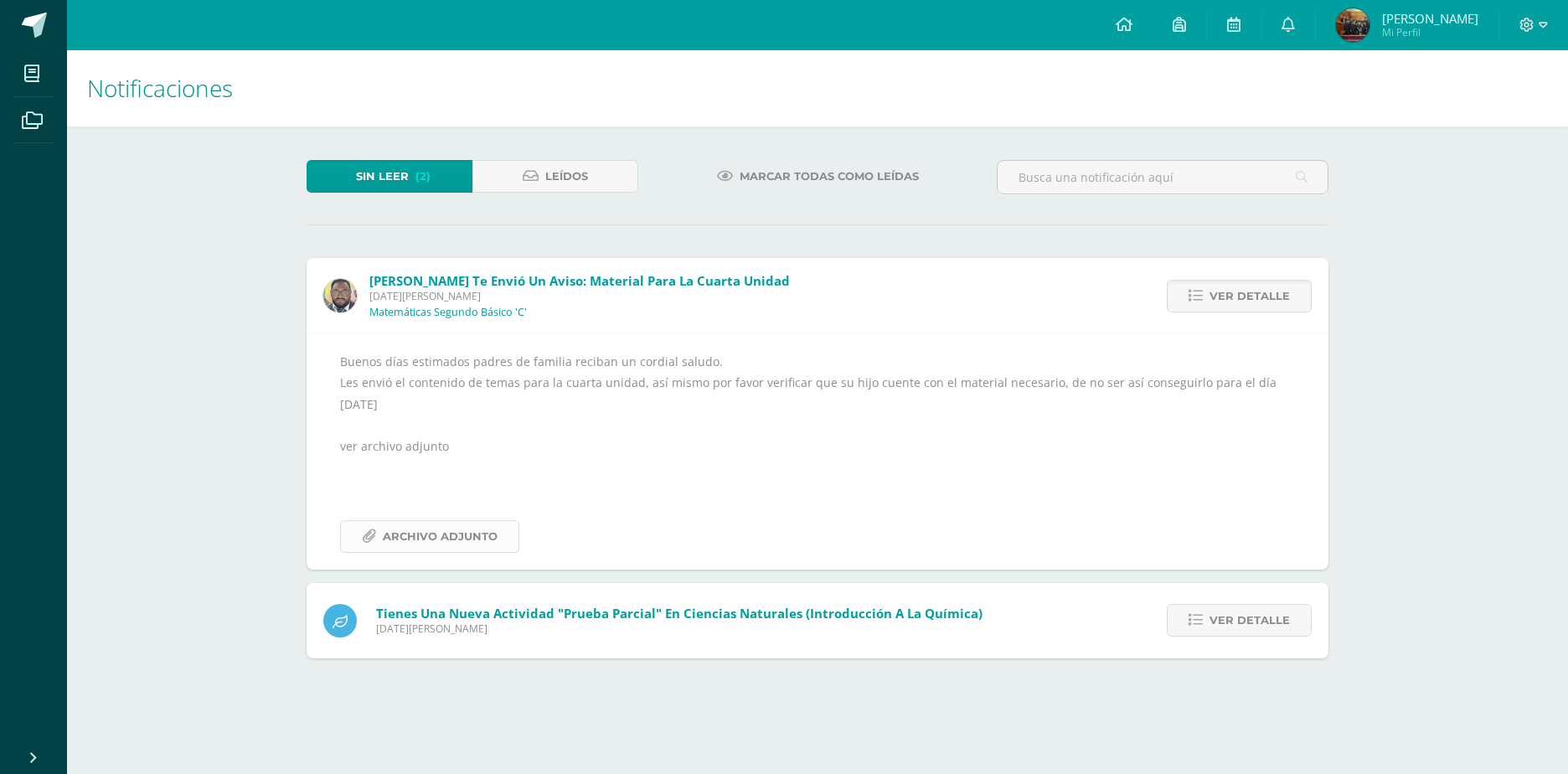
click at [467, 530] on span "Archivo Adjunto" at bounding box center [440, 536] width 115 height 31
drag, startPoint x: 1272, startPoint y: 603, endPoint x: 1275, endPoint y: 588, distance: 15.3
click at [1273, 599] on div "Ver detalle" at bounding box center [1235, 620] width 187 height 75
click at [1239, 626] on span "Ver detalle" at bounding box center [1249, 620] width 80 height 31
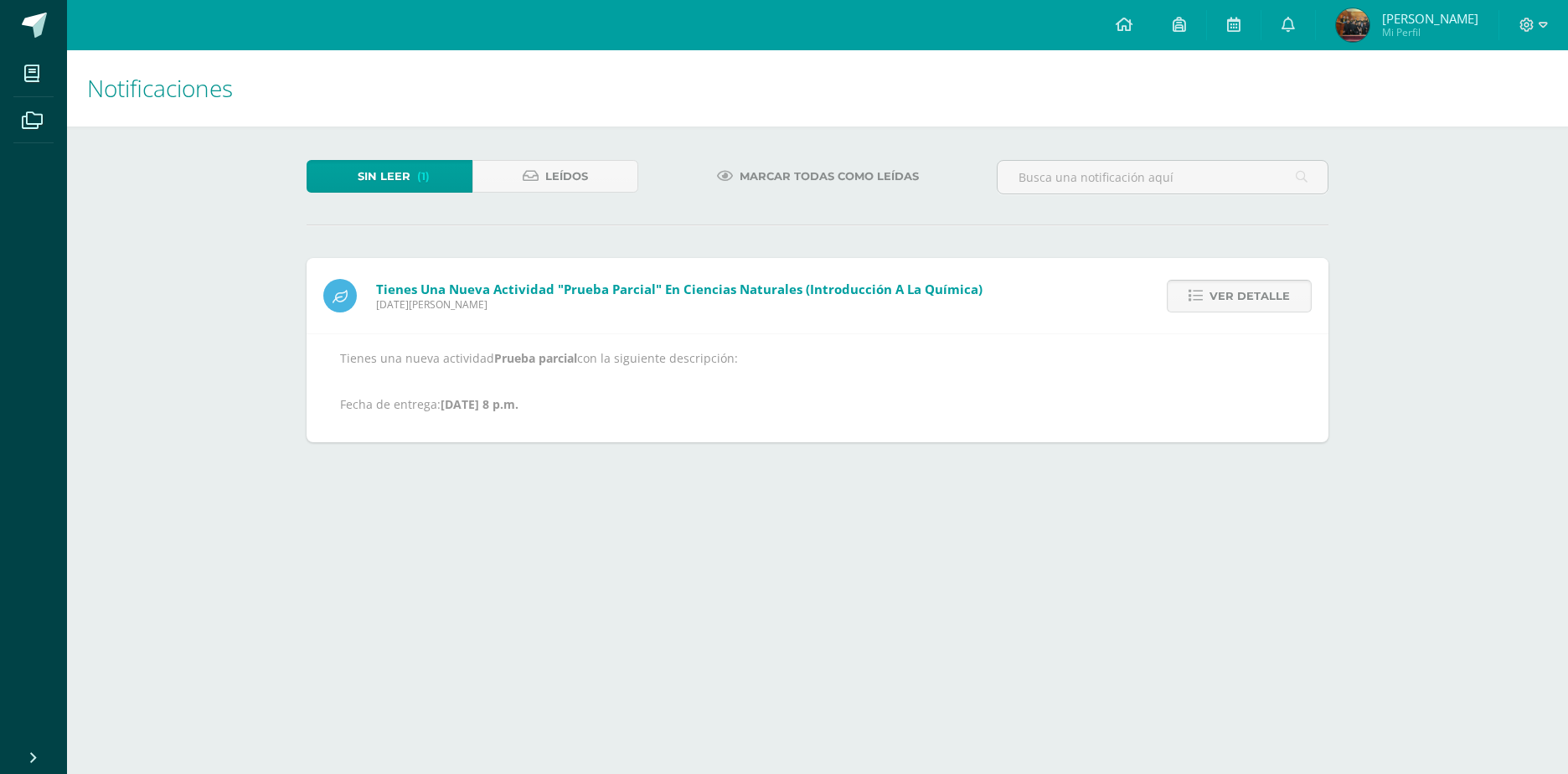
click at [1230, 301] on span "Ver detalle" at bounding box center [1249, 296] width 80 height 31
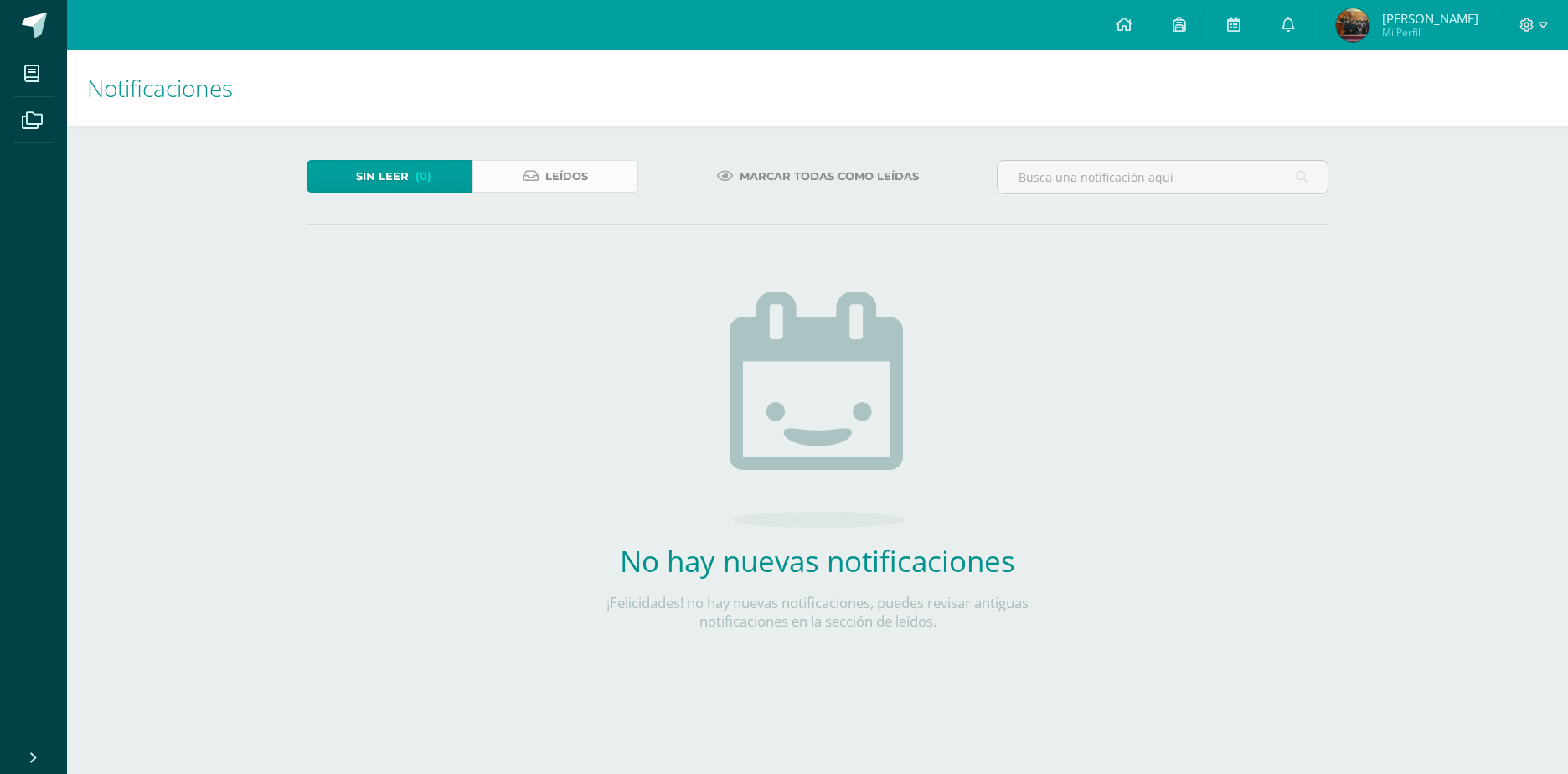
click at [588, 175] on link "Leídos" at bounding box center [555, 176] width 166 height 32
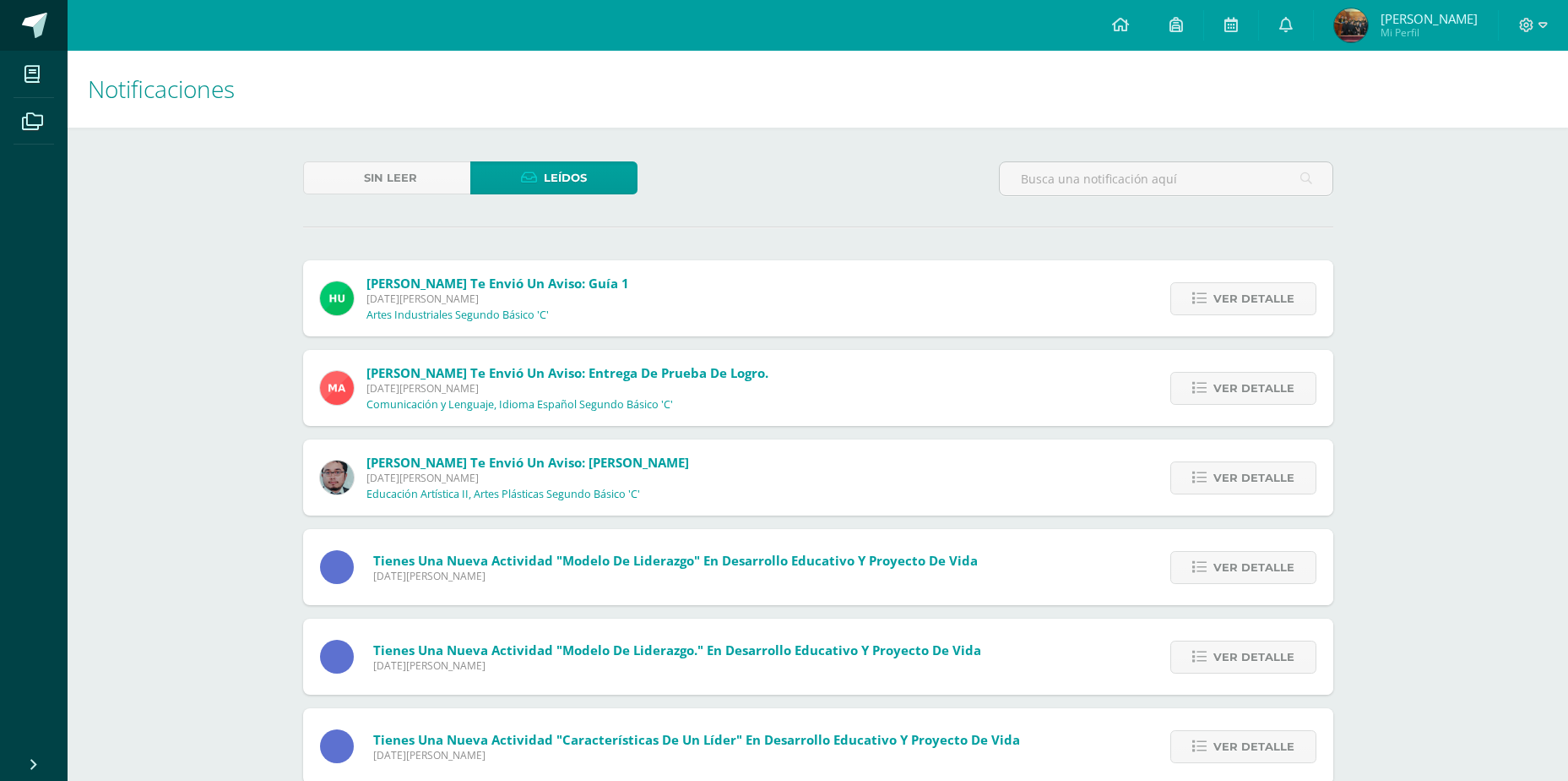
click at [41, 27] on span at bounding box center [35, 25] width 25 height 25
